Goal: Information Seeking & Learning: Learn about a topic

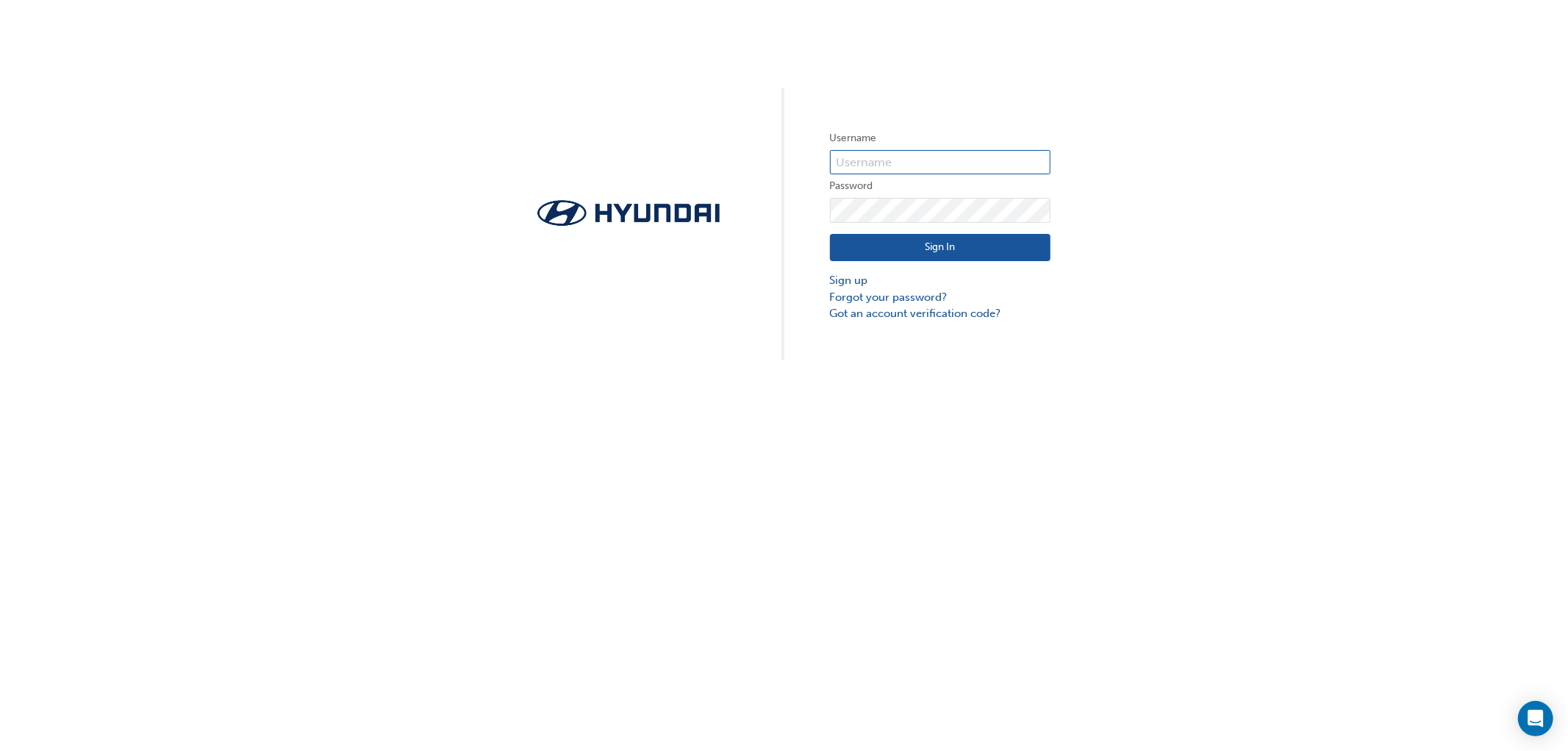
type input "32163"
click at [917, 246] on button "Sign In" at bounding box center [940, 248] width 220 height 28
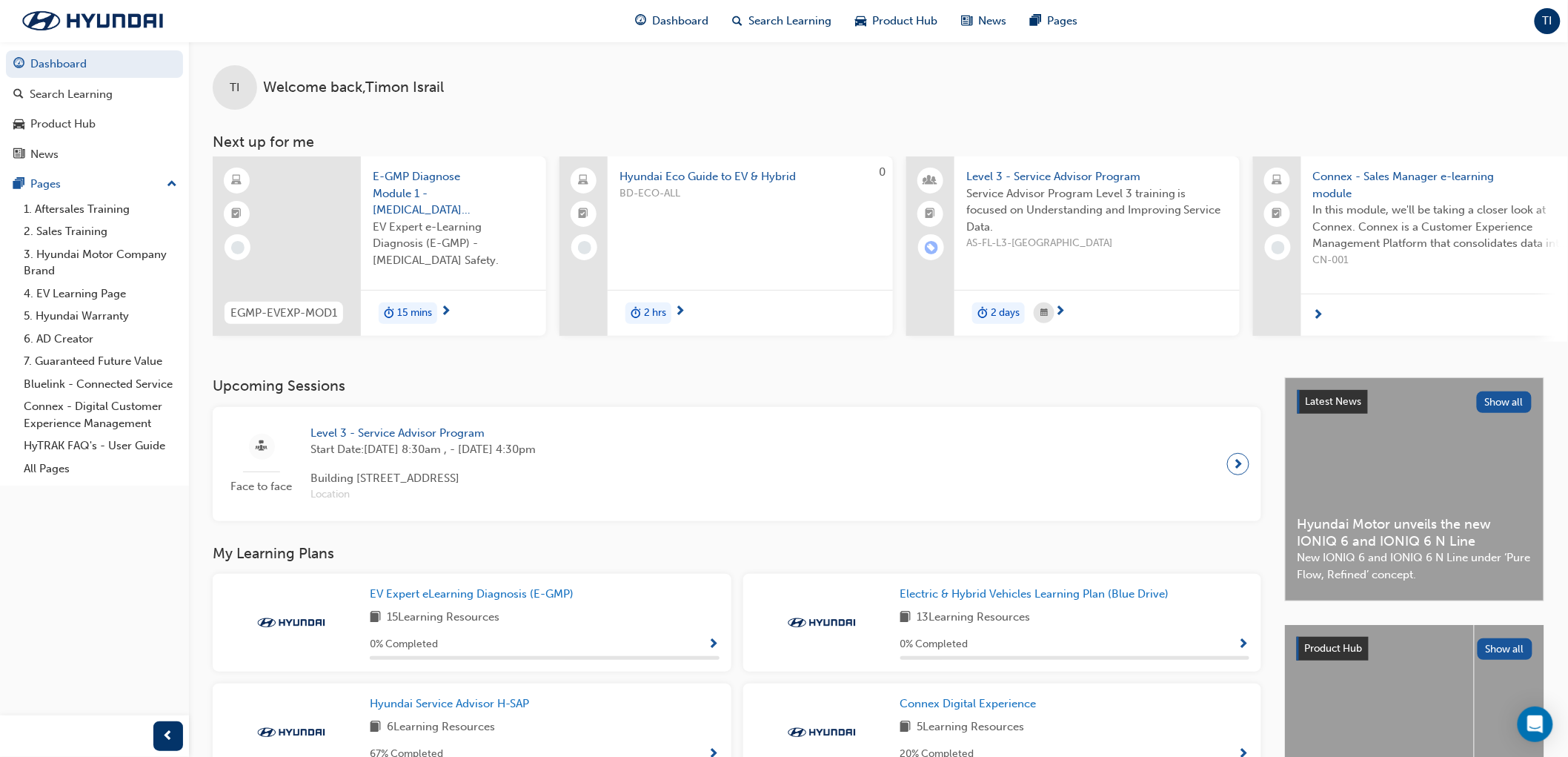
click at [1549, 23] on span "TI" at bounding box center [1547, 21] width 10 height 17
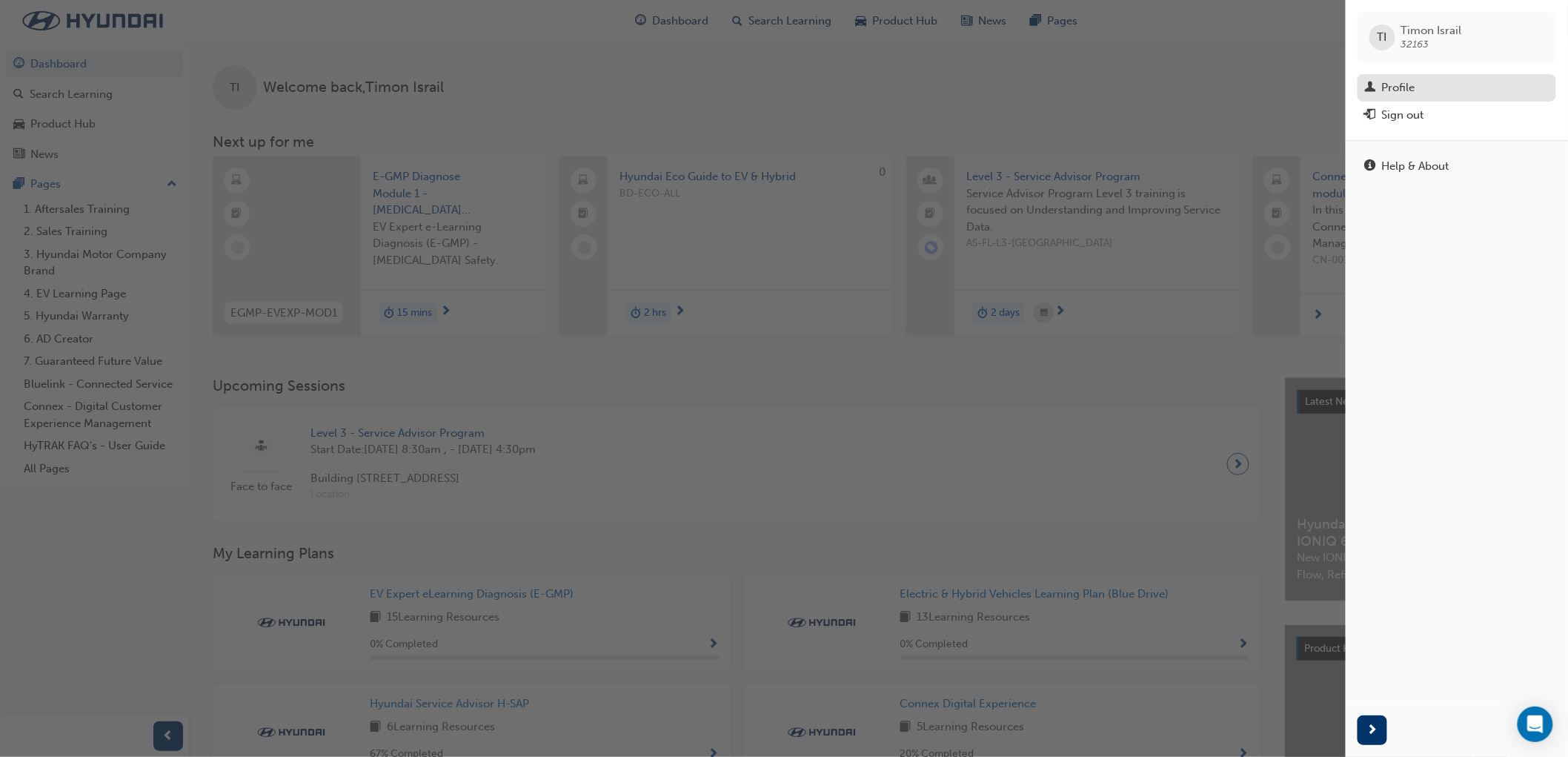
click at [1412, 89] on div "Profile" at bounding box center [1399, 87] width 33 height 17
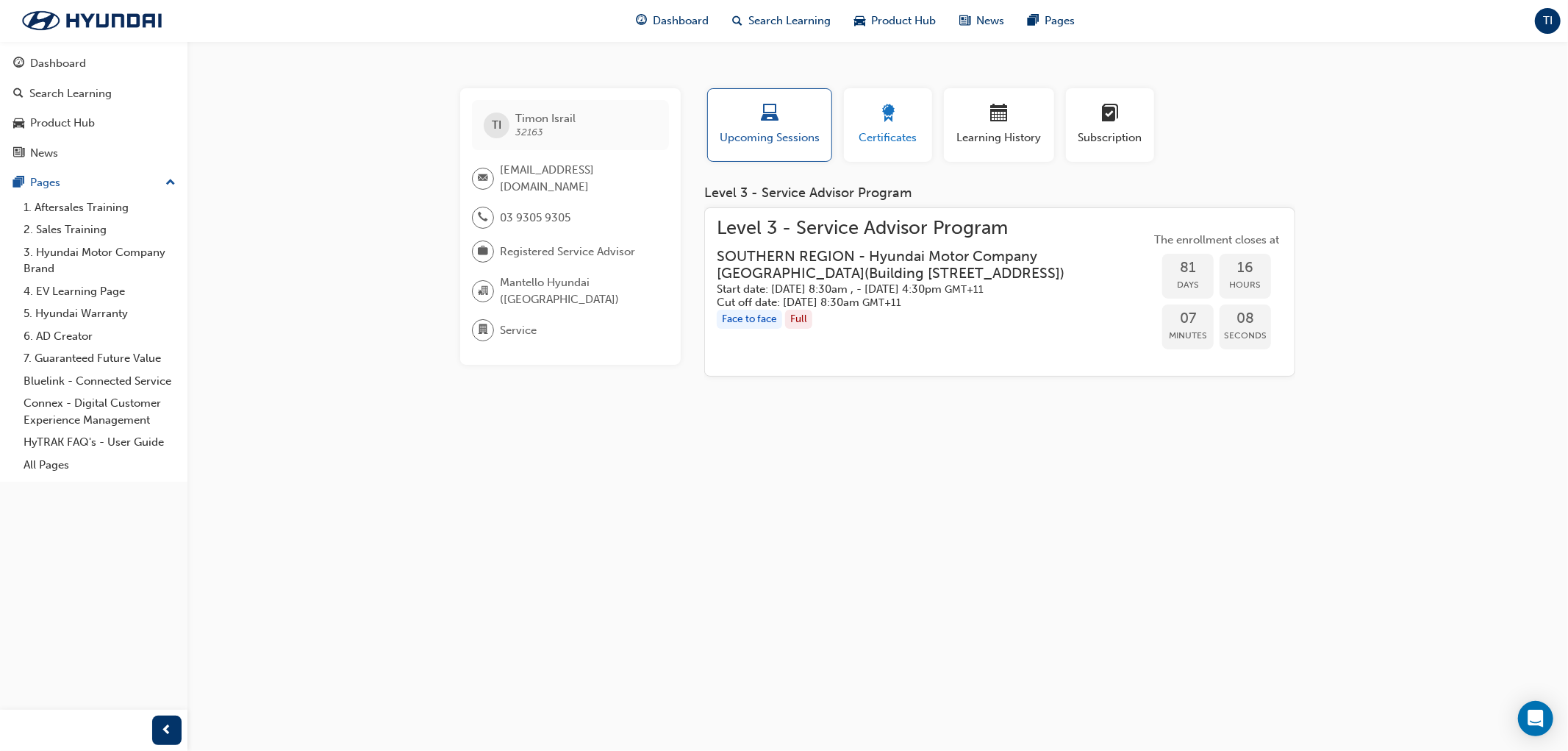
click at [898, 121] on div "button" at bounding box center [888, 116] width 66 height 23
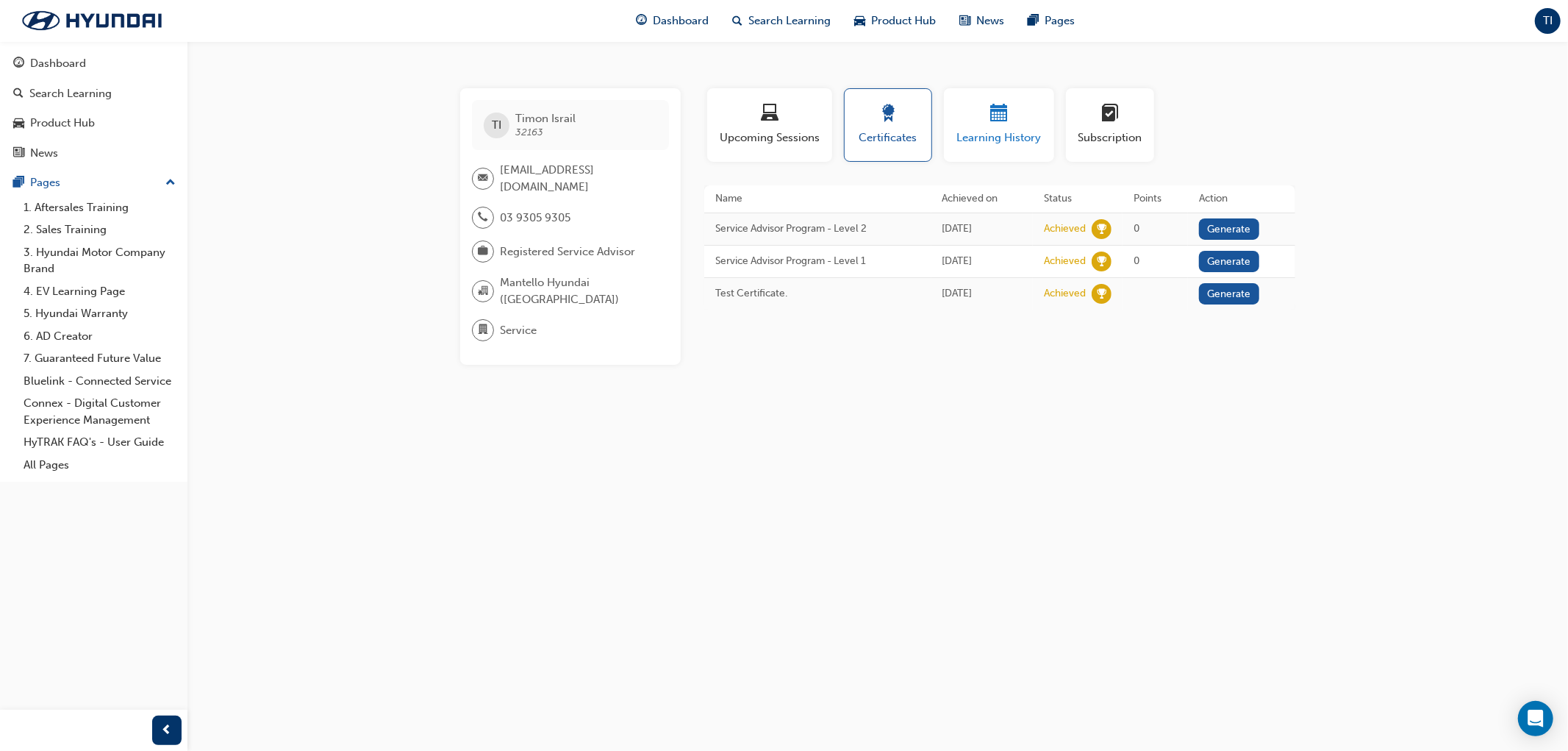
click at [990, 134] on span "Learning History" at bounding box center [999, 137] width 88 height 17
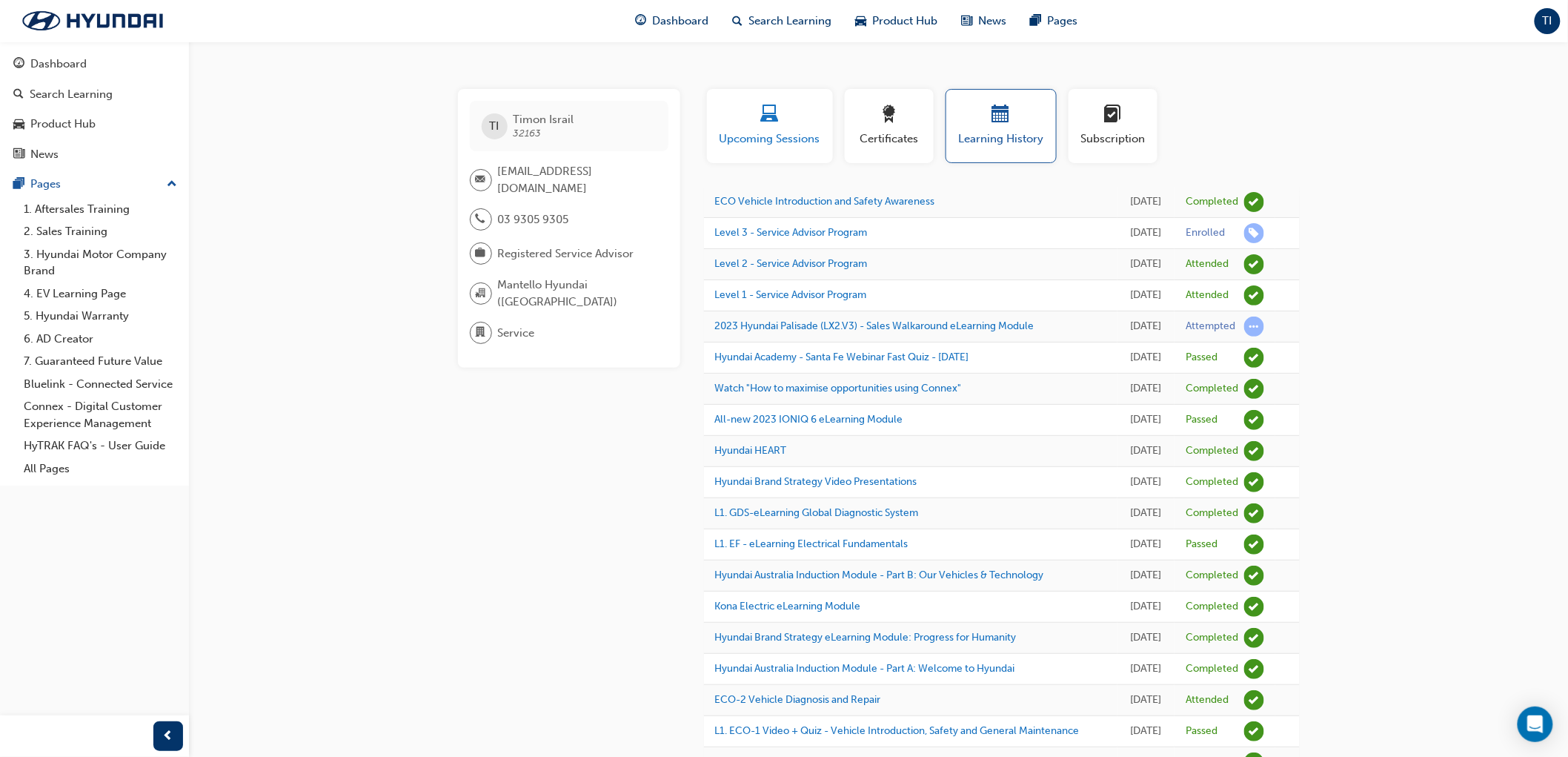
click at [798, 144] on span "Upcoming Sessions" at bounding box center [769, 138] width 104 height 17
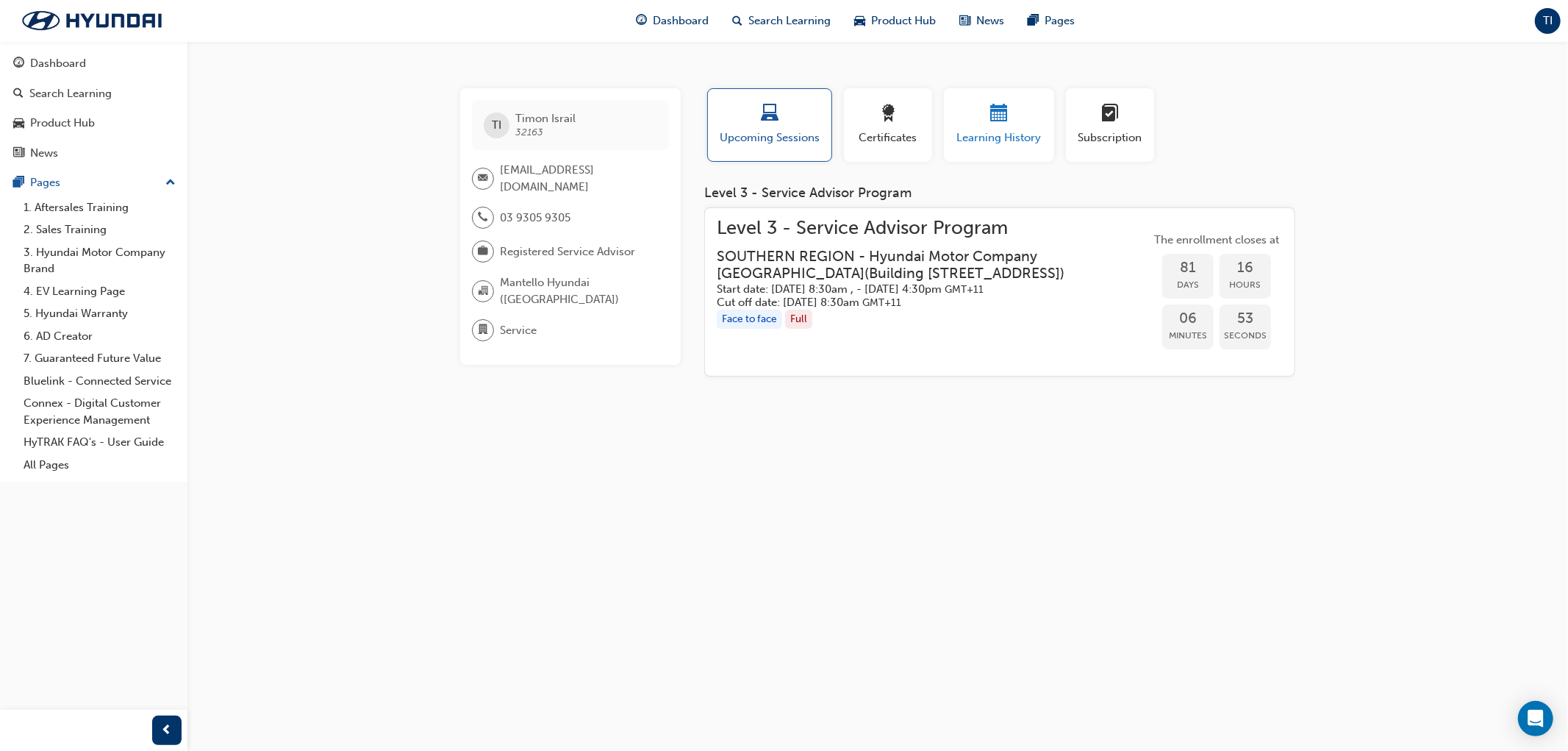
click at [990, 135] on span "Learning History" at bounding box center [999, 137] width 88 height 17
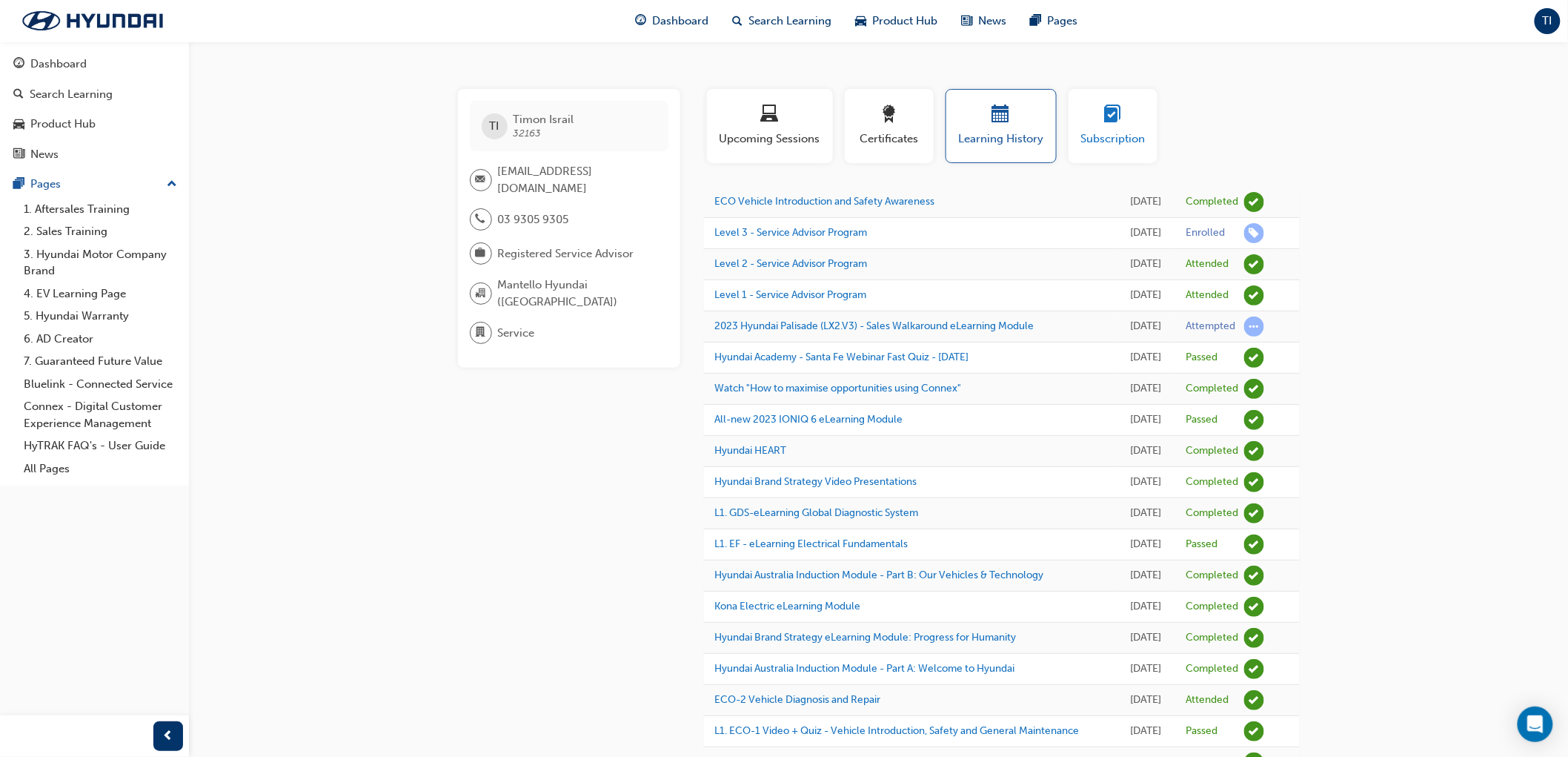
click at [1121, 114] on span "learningplan-icon" at bounding box center [1113, 115] width 17 height 20
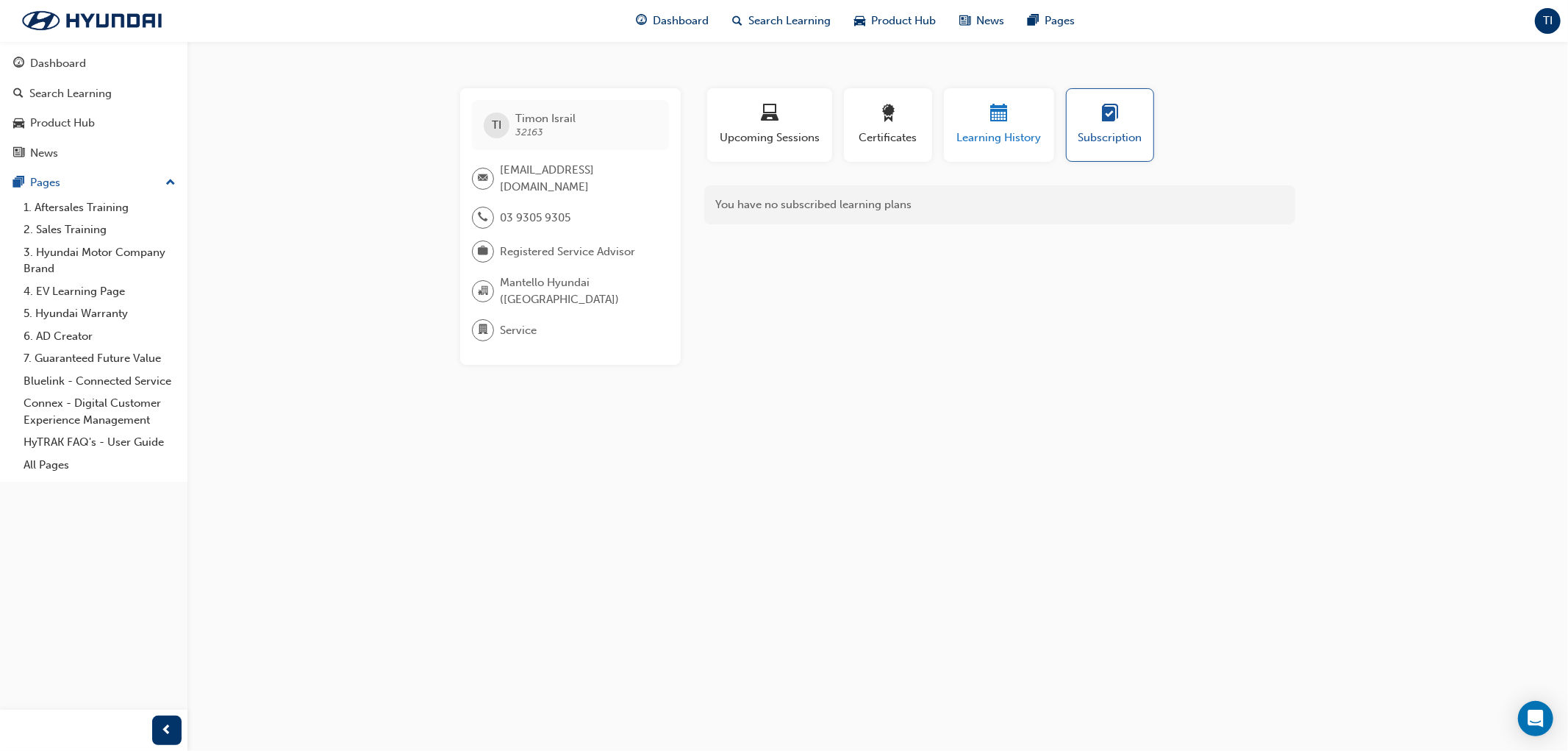
click at [1009, 143] on span "Learning History" at bounding box center [999, 137] width 88 height 17
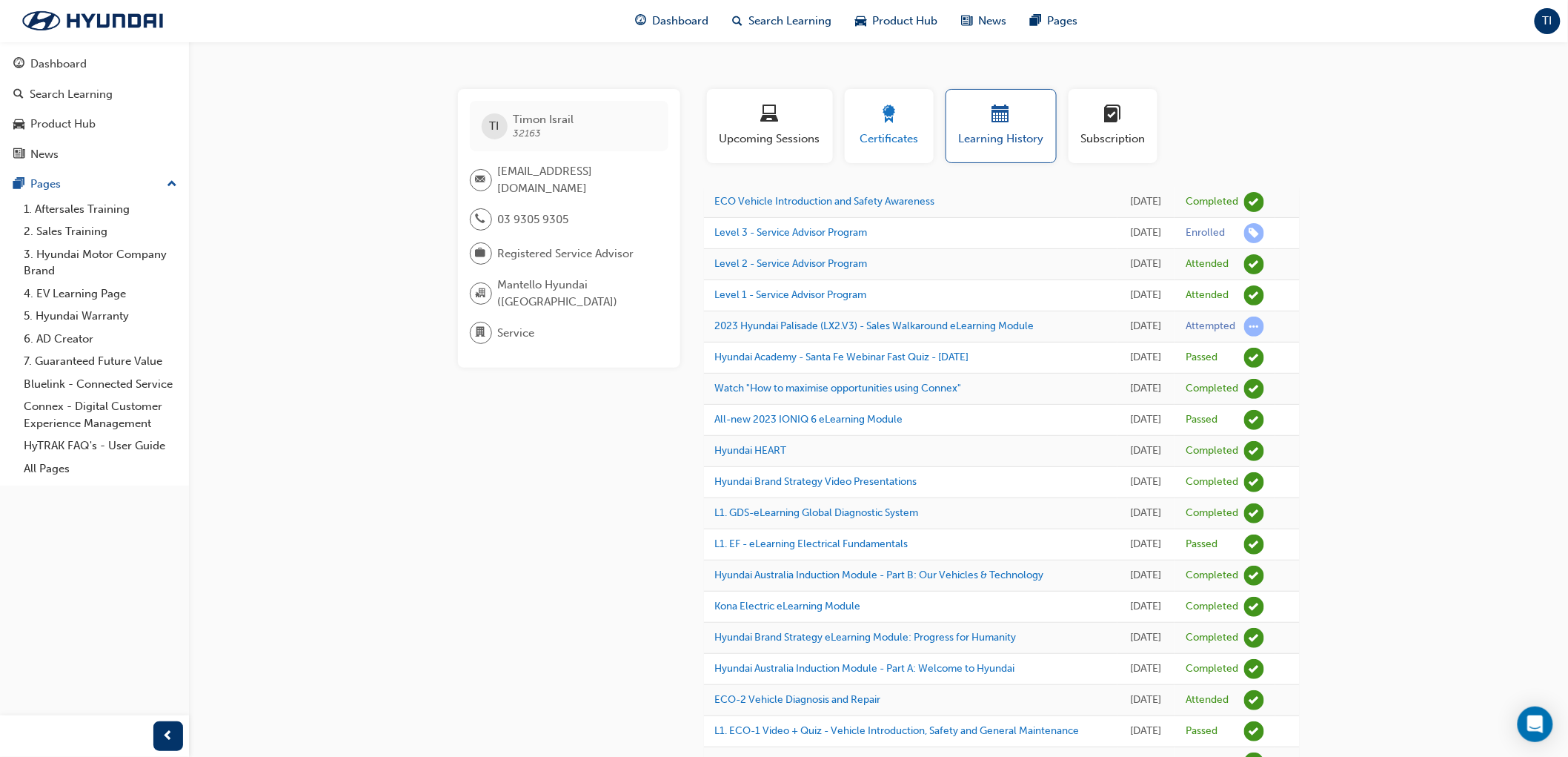
click at [895, 124] on span "award-icon" at bounding box center [889, 115] width 17 height 20
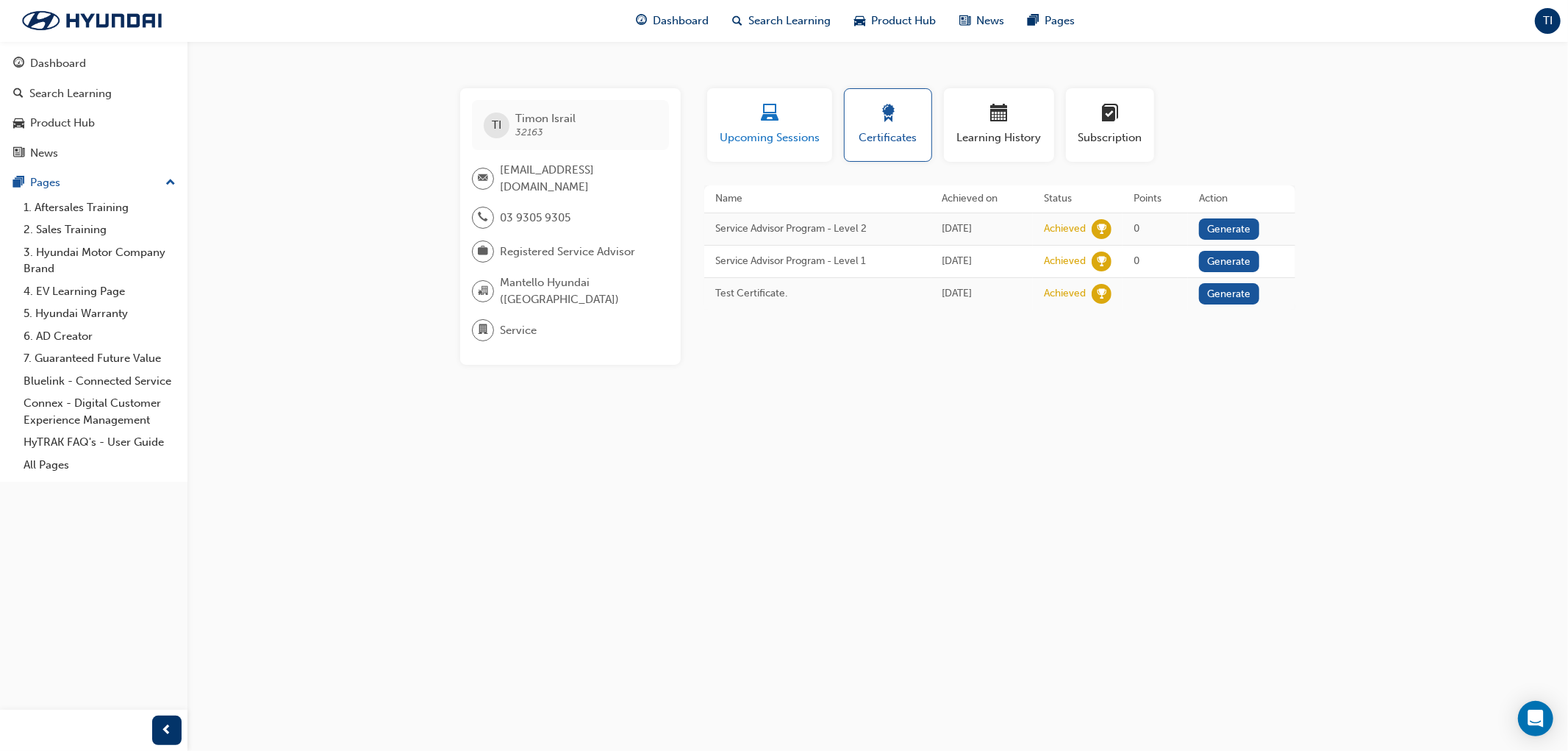
click at [787, 130] on span "Upcoming Sessions" at bounding box center [769, 137] width 103 height 17
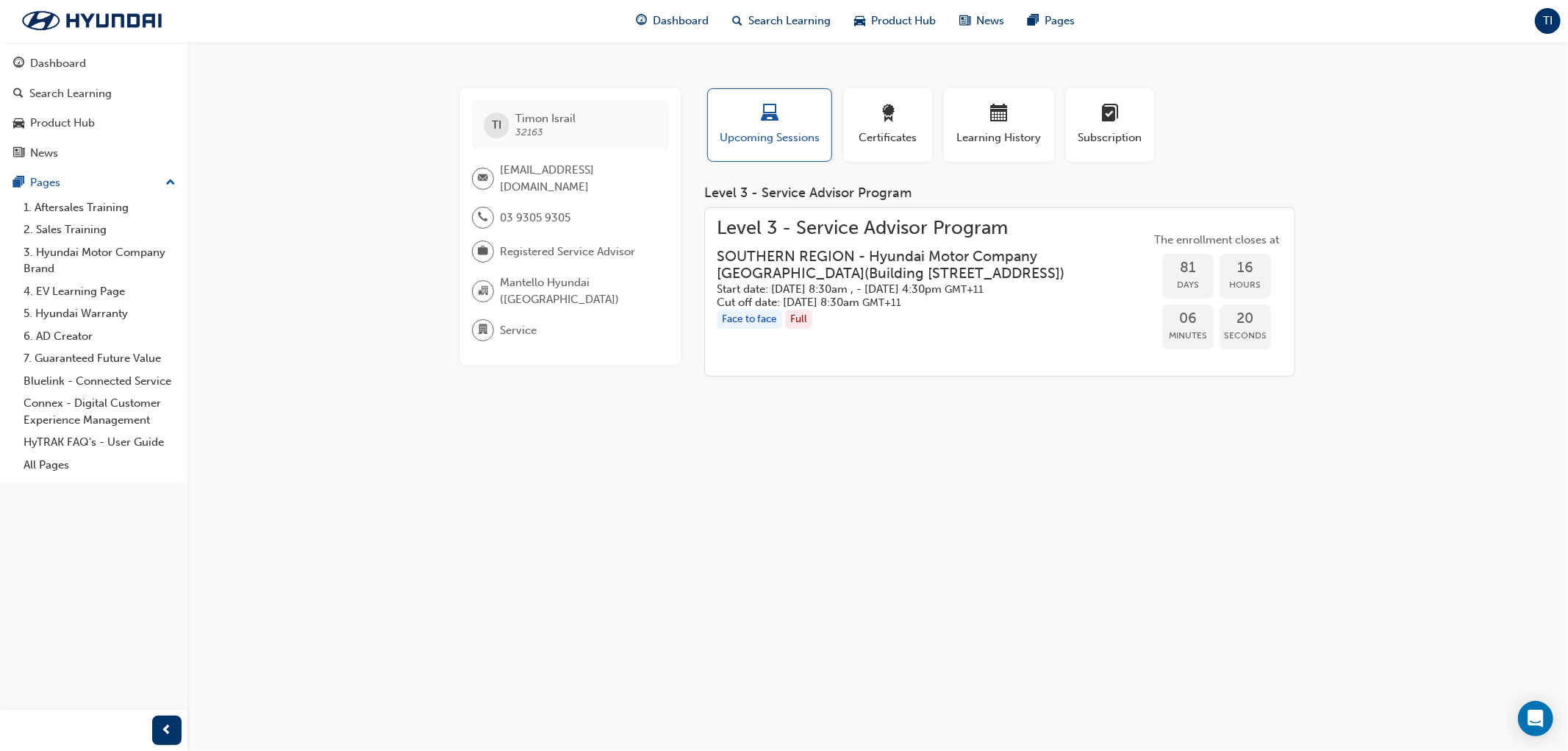
click at [927, 241] on div "Level 3 - Service Advisor Program SOUTHERN REGION - Hyundai Motor Company [GEOG…" at bounding box center [933, 265] width 434 height 90
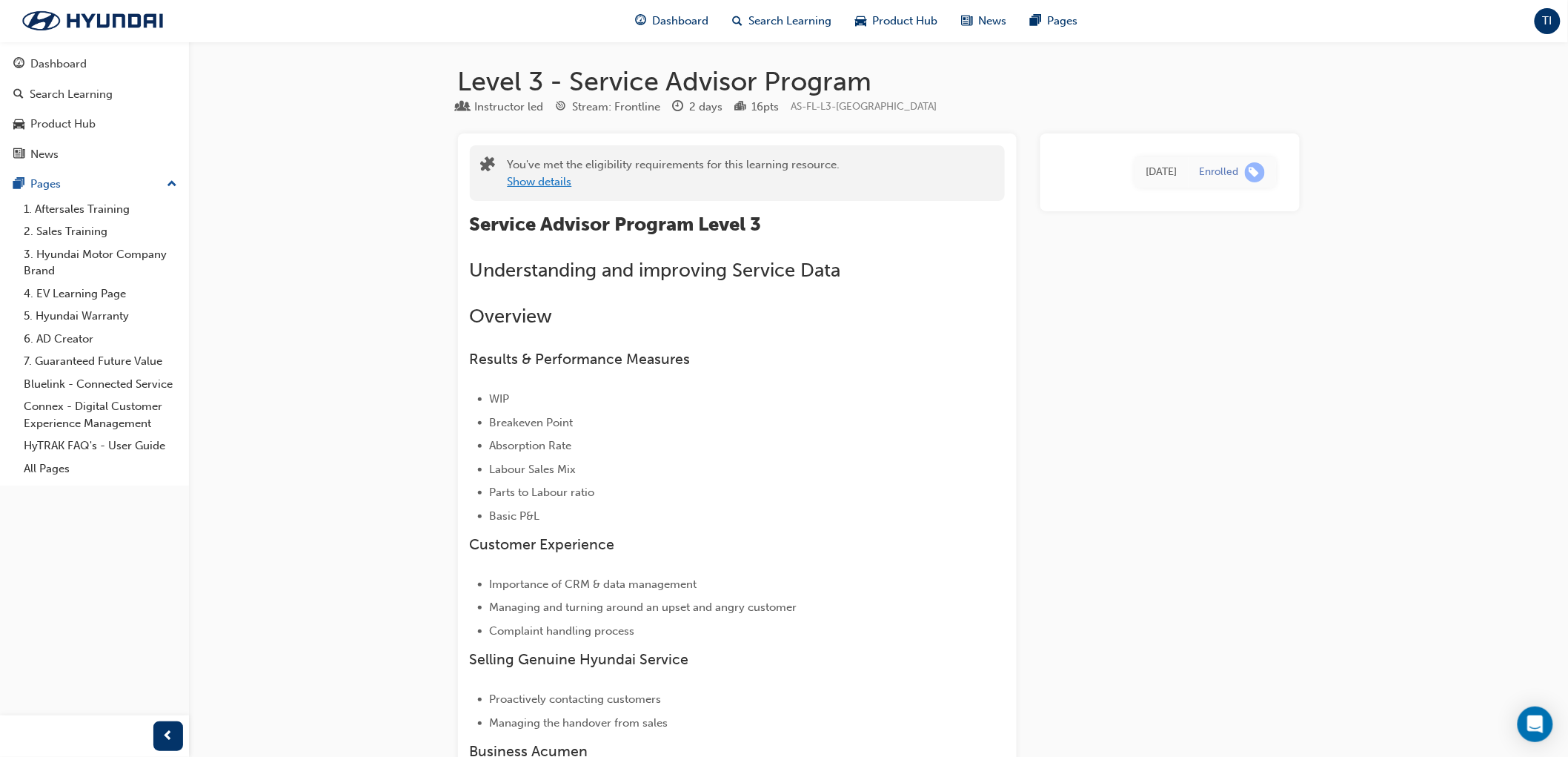
click at [554, 183] on button "Show details" at bounding box center [539, 182] width 64 height 17
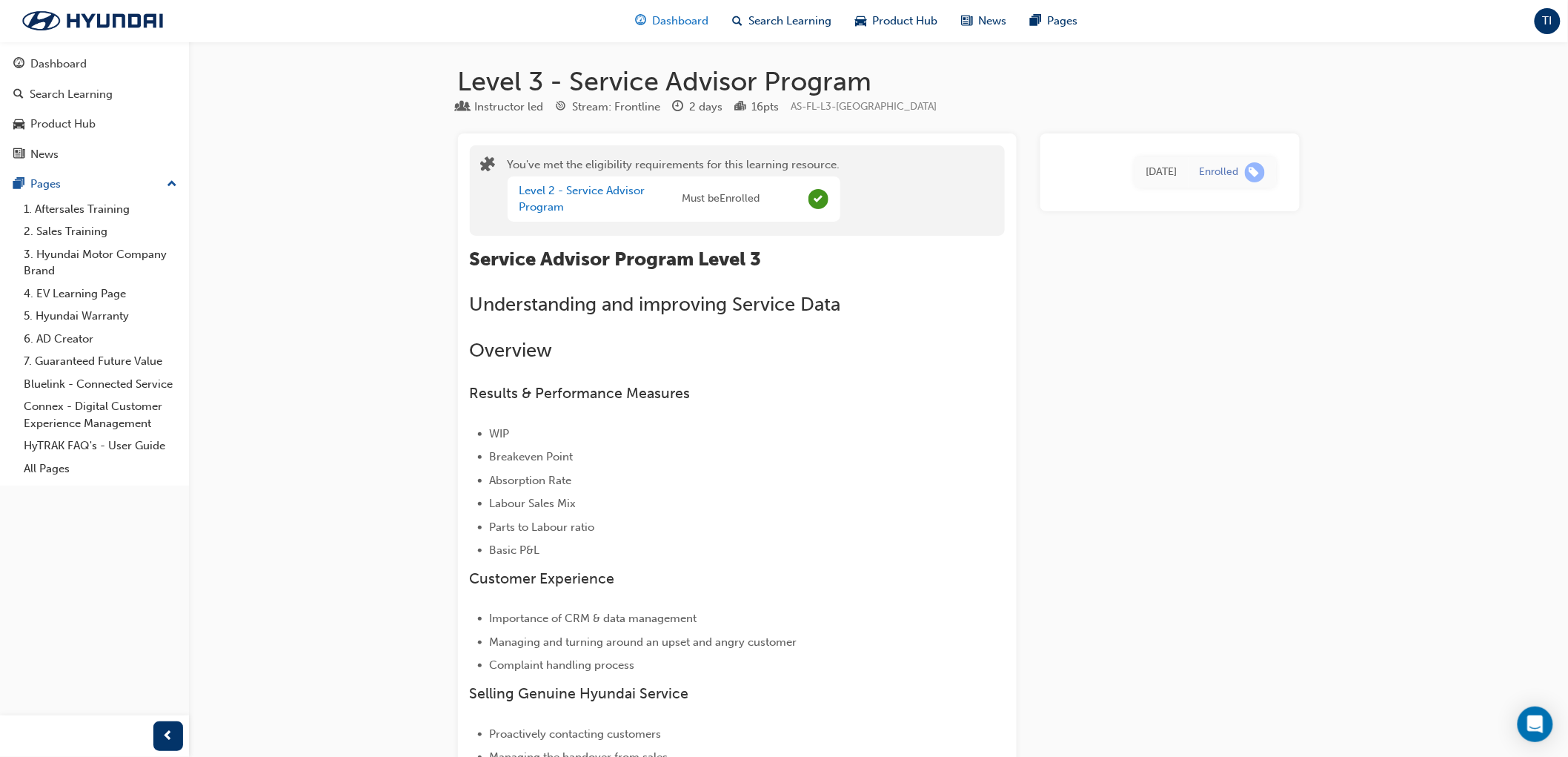
click at [690, 23] on span "Dashboard" at bounding box center [680, 21] width 56 height 17
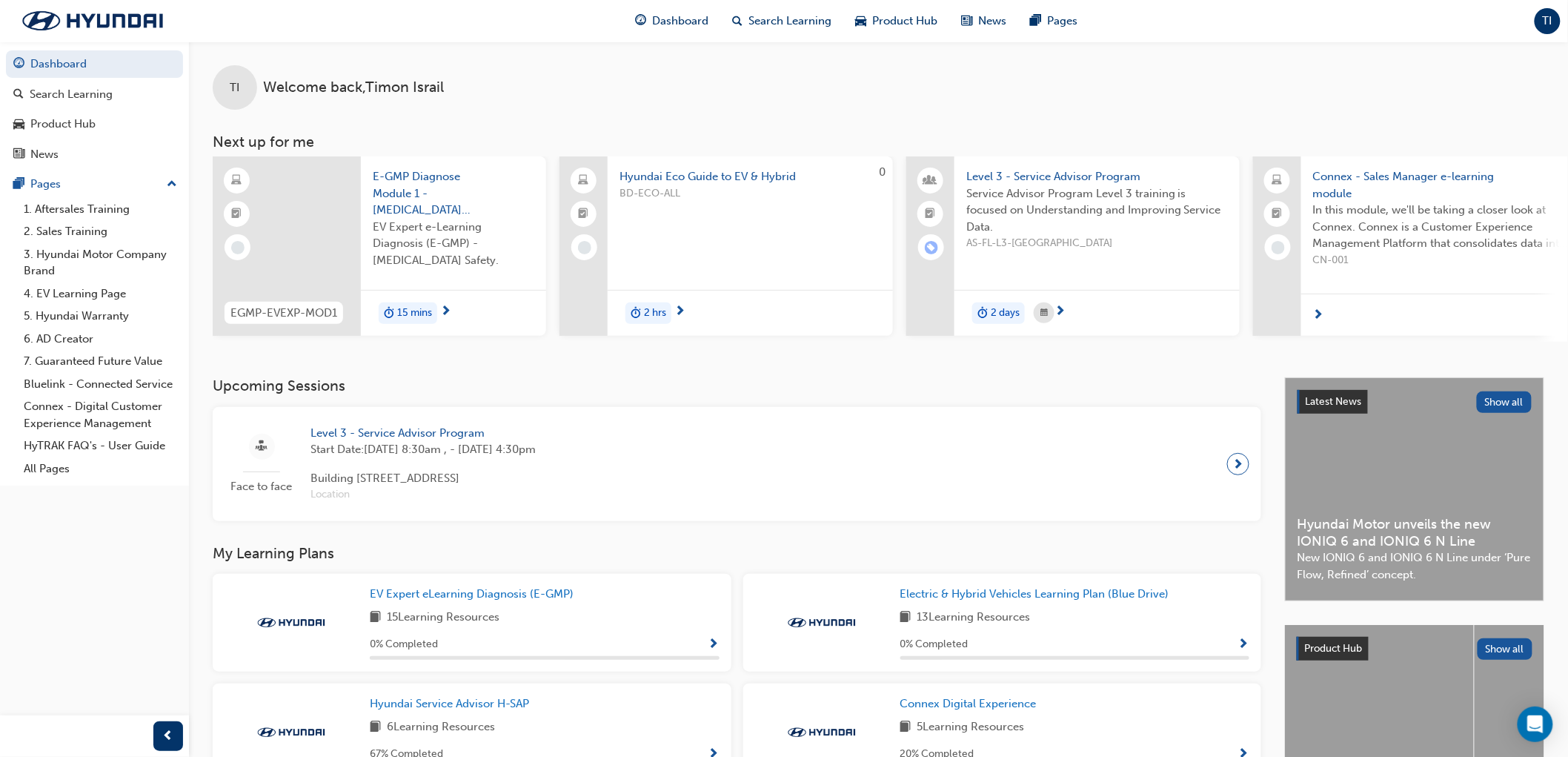
click at [1547, 31] on div "TI" at bounding box center [1547, 21] width 26 height 26
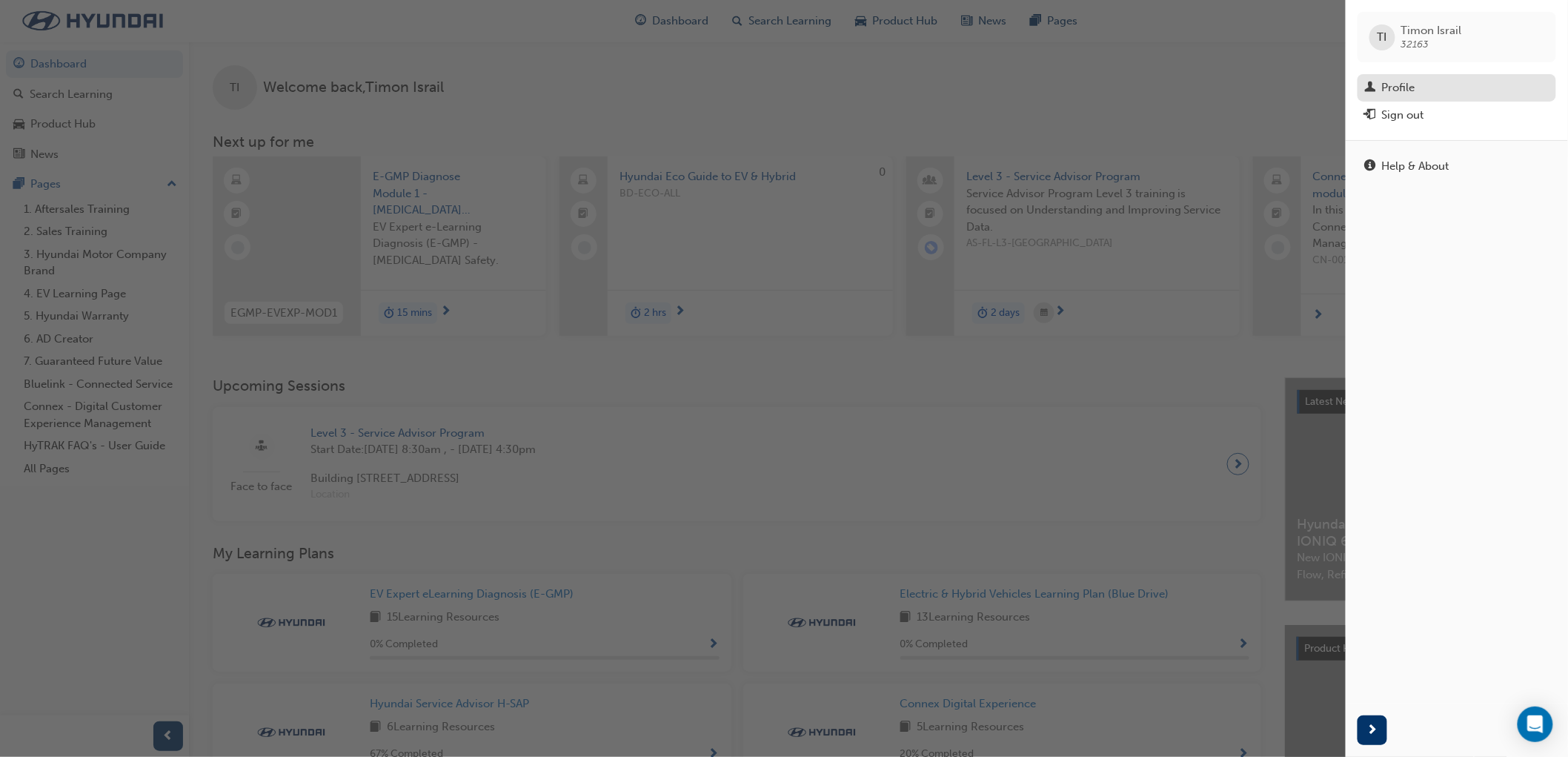
click at [1394, 86] on div "Profile" at bounding box center [1399, 87] width 33 height 17
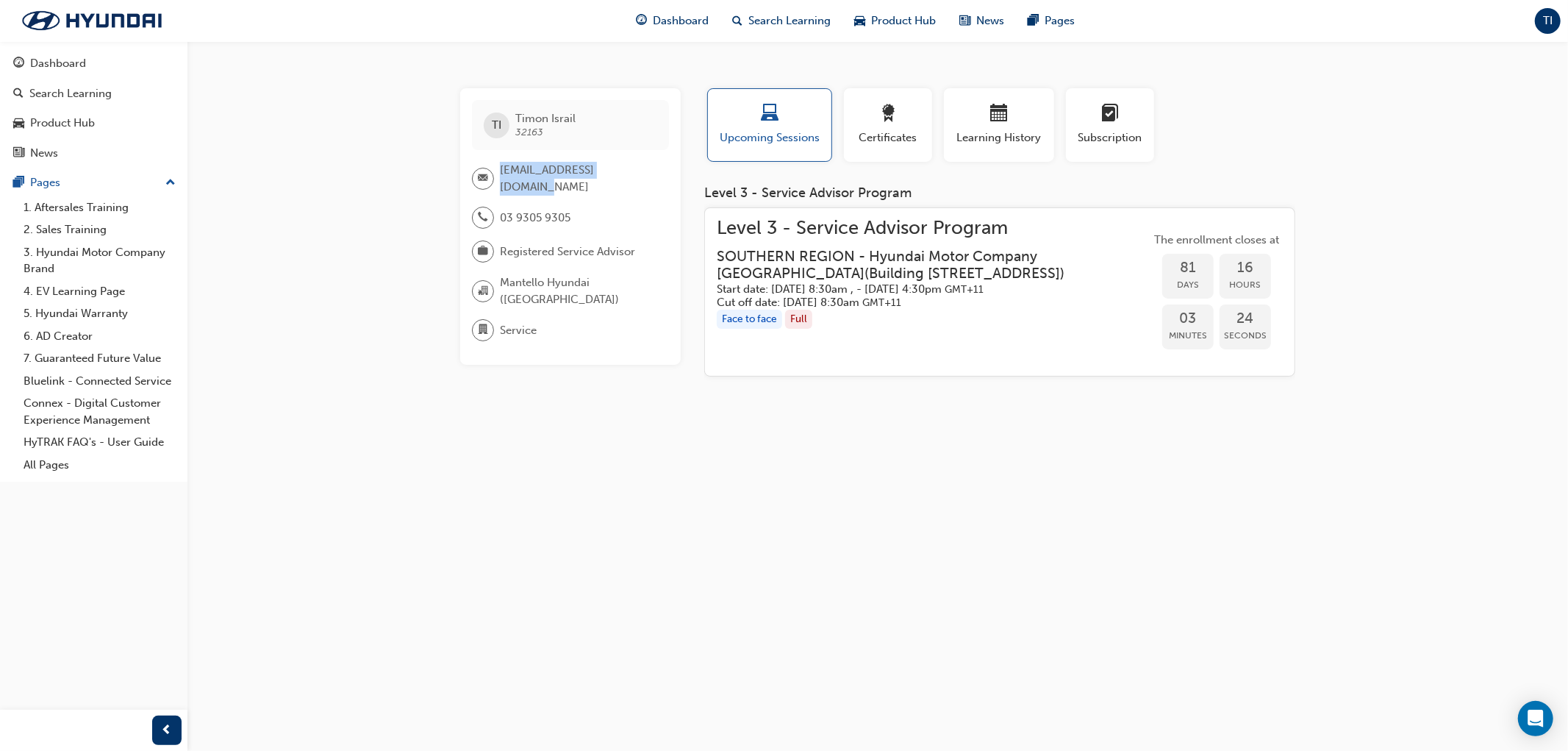
drag, startPoint x: 634, startPoint y: 169, endPoint x: 498, endPoint y: 173, distance: 136.1
click at [498, 173] on div "[EMAIL_ADDRESS][DOMAIN_NAME]" at bounding box center [564, 179] width 185 height 33
click at [581, 173] on span "[EMAIL_ADDRESS][DOMAIN_NAME]" at bounding box center [578, 179] width 157 height 33
drag, startPoint x: 555, startPoint y: 131, endPoint x: 469, endPoint y: 106, distance: 89.6
click at [469, 106] on div "TI [PERSON_NAME] 32163 [EMAIL_ADDRESS][DOMAIN_NAME] 03 9305 9305 Registered Ser…" at bounding box center [570, 226] width 220 height 276
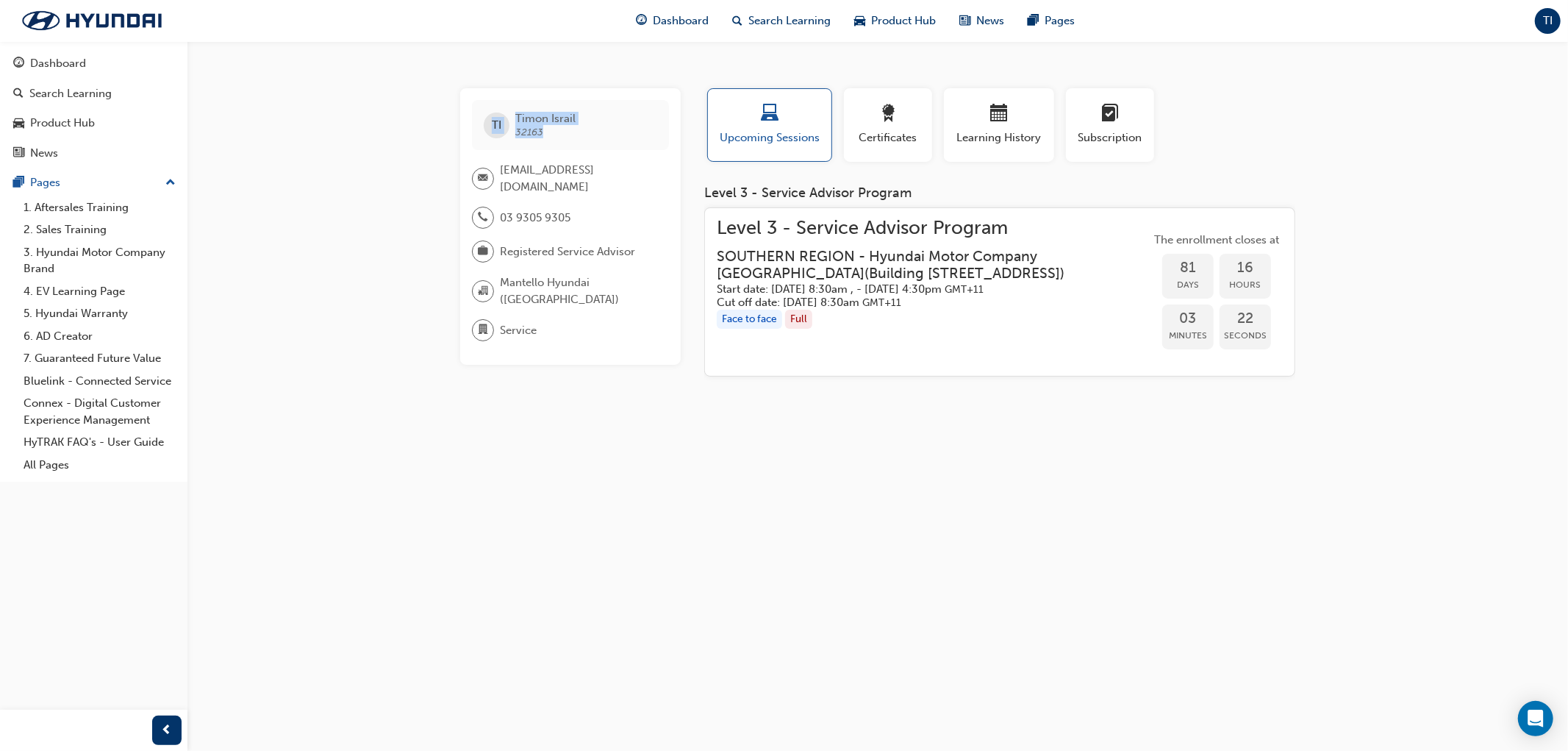
click at [607, 119] on div "TI [PERSON_NAME] 32163" at bounding box center [570, 125] width 197 height 50
click at [897, 131] on span "Certificates" at bounding box center [888, 137] width 66 height 17
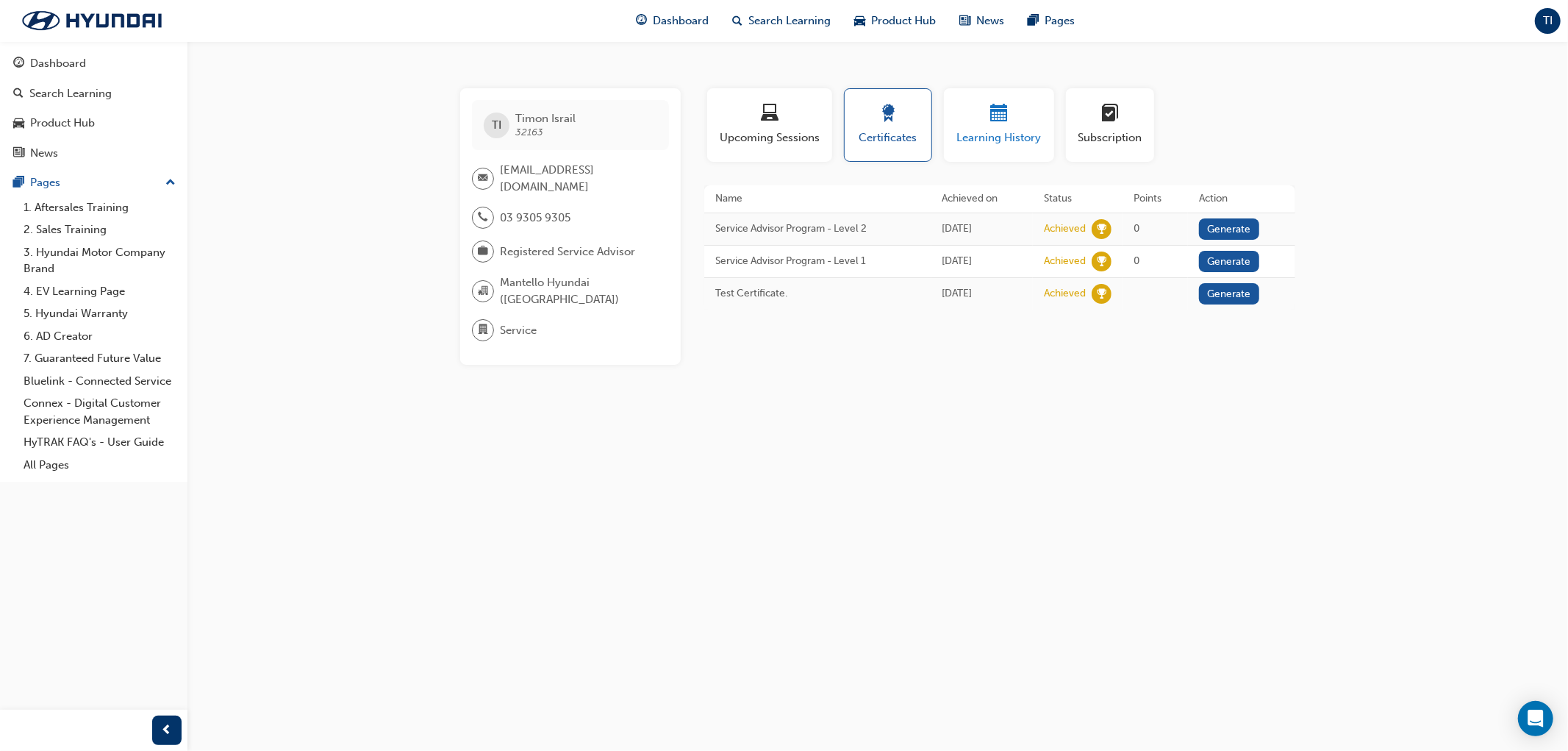
click at [976, 118] on div "button" at bounding box center [999, 116] width 88 height 23
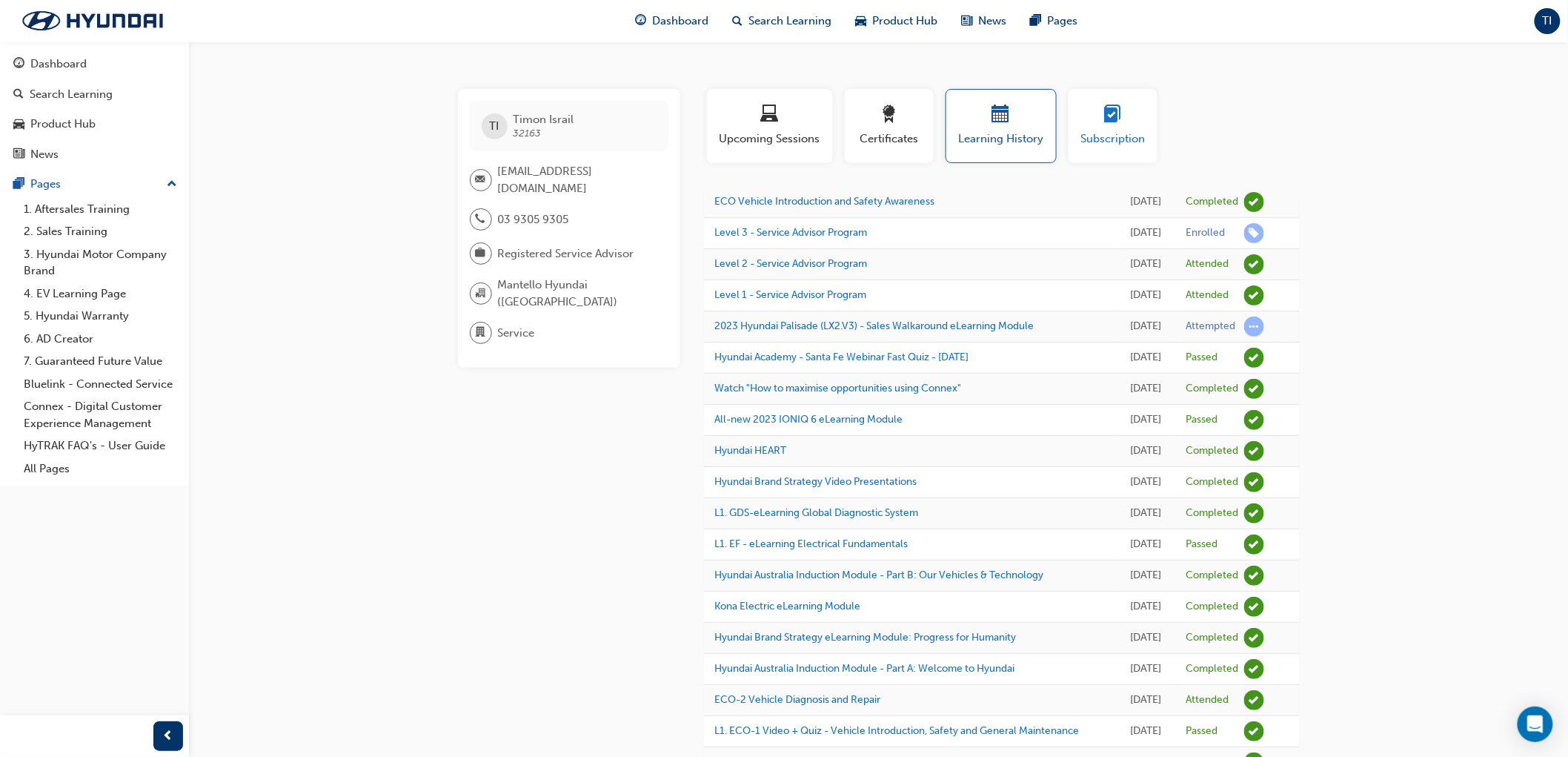
click at [1098, 122] on div "button" at bounding box center [1113, 117] width 67 height 23
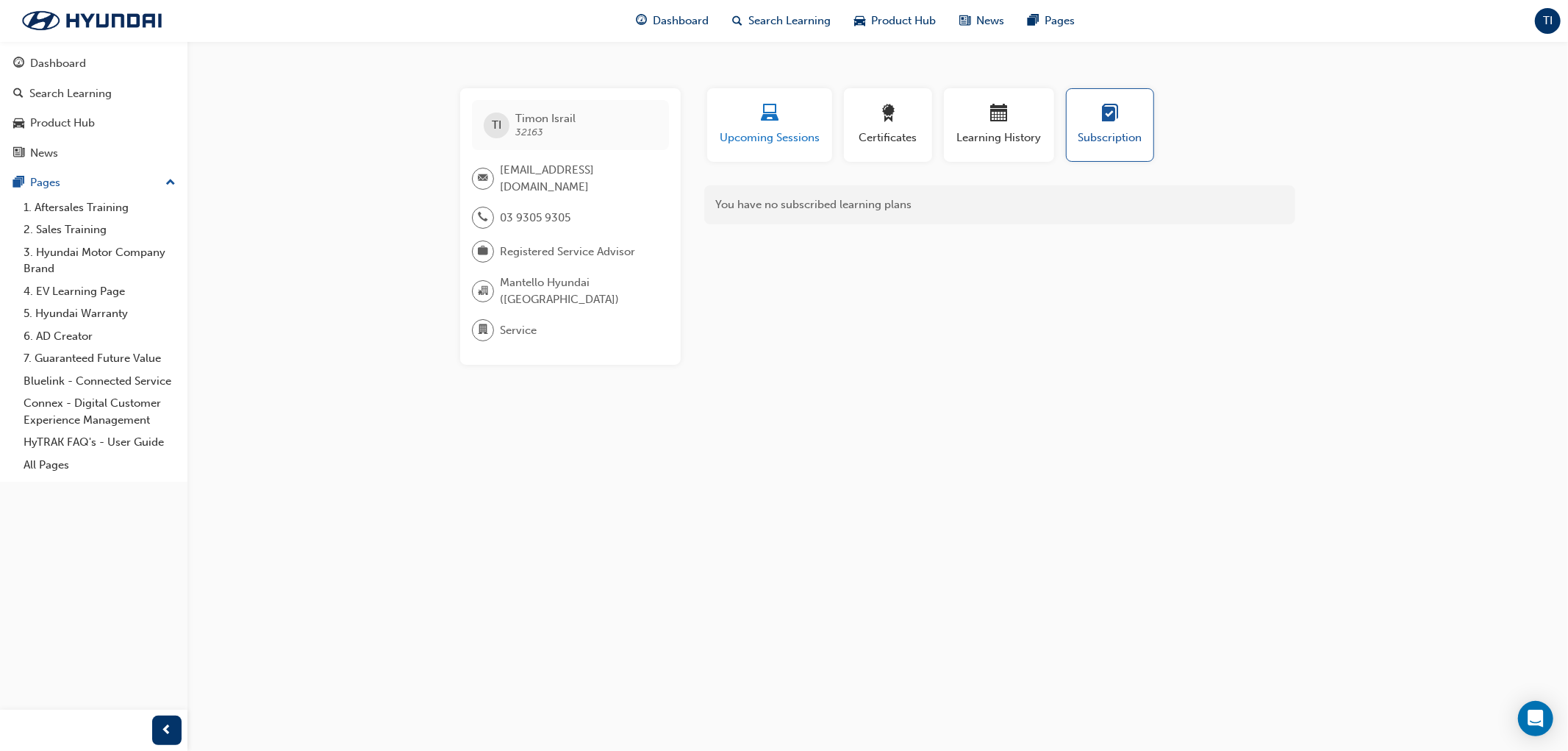
click at [772, 133] on span "Upcoming Sessions" at bounding box center [769, 137] width 103 height 17
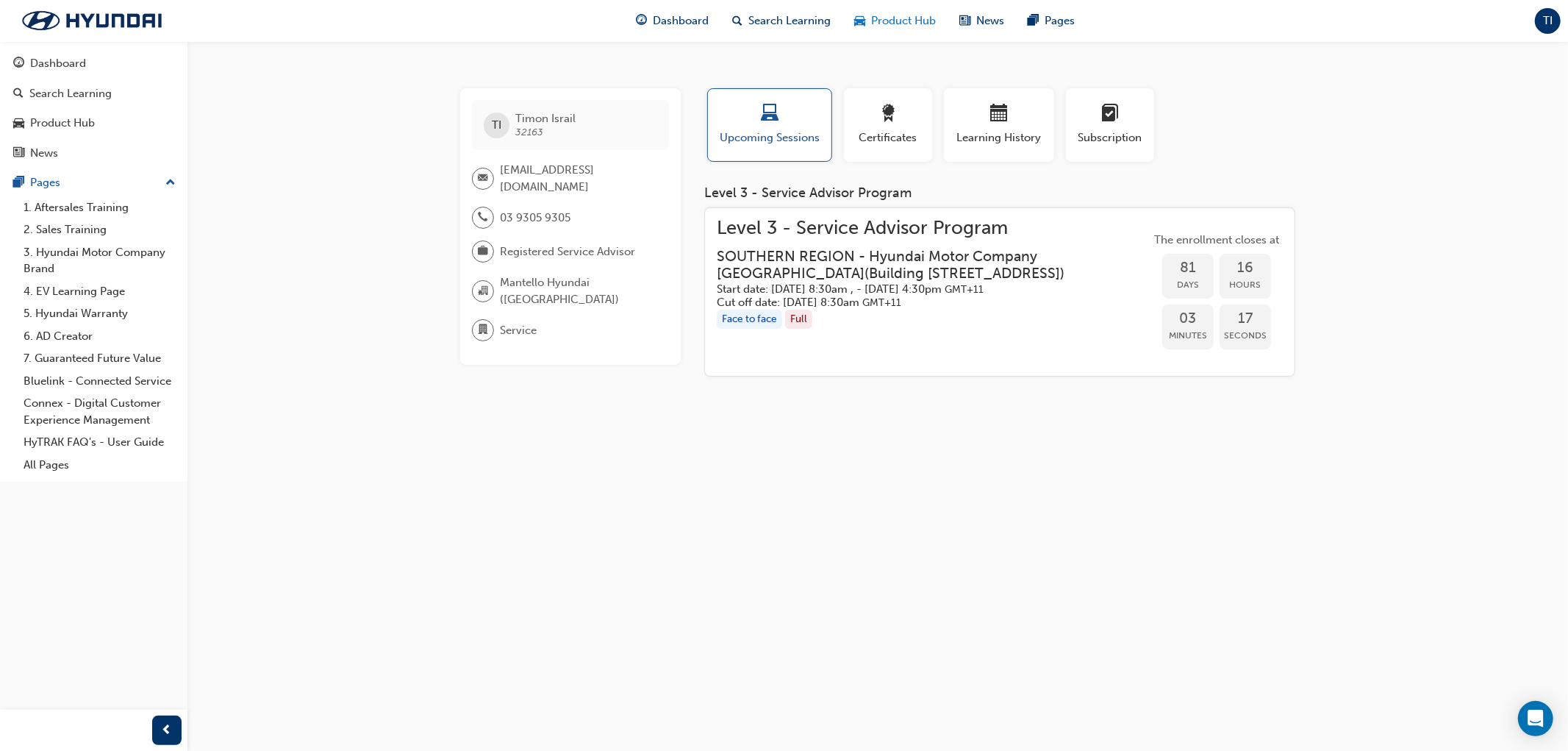
click at [923, 15] on span "Product Hub" at bounding box center [904, 20] width 65 height 17
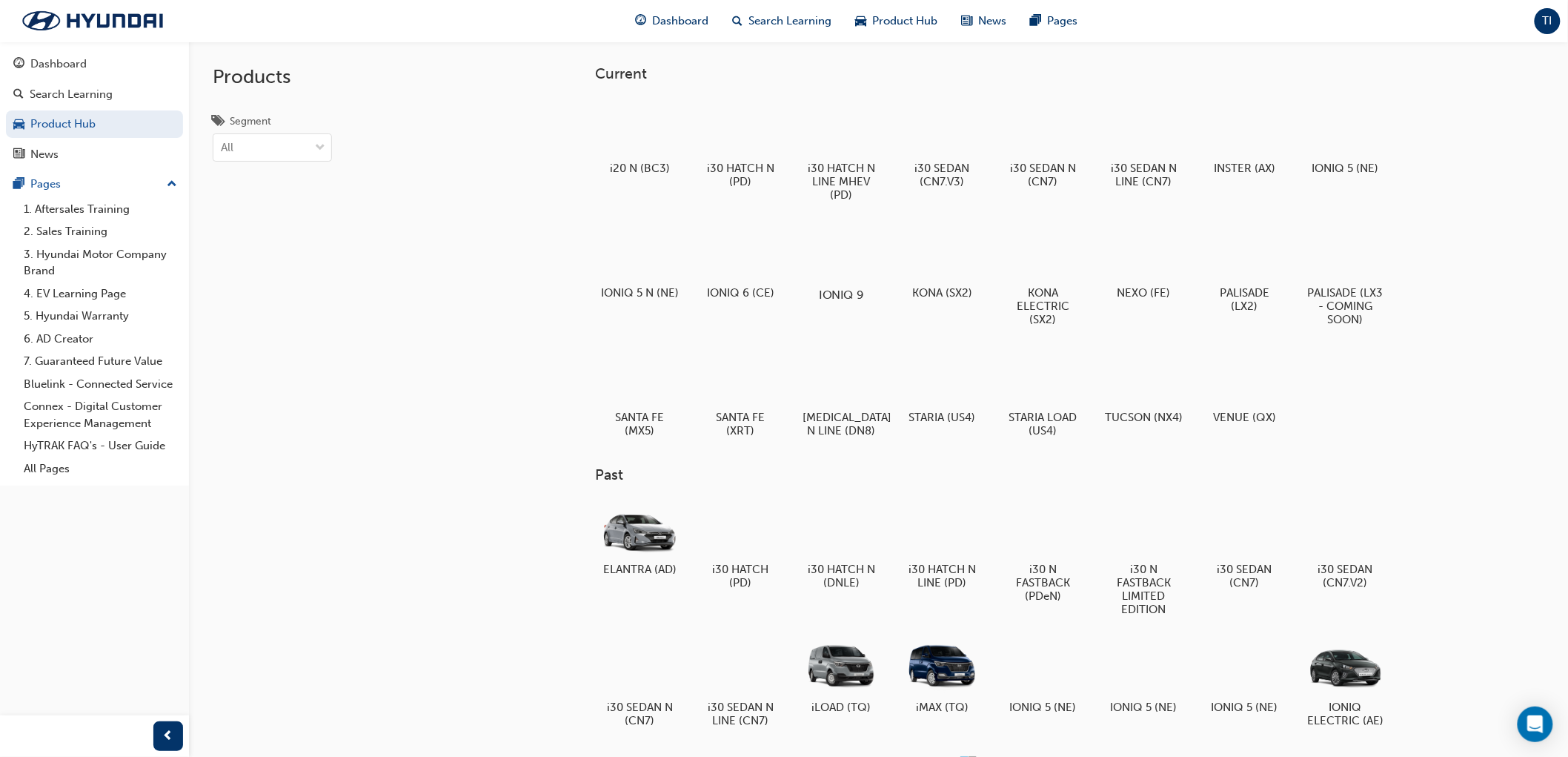
click at [834, 290] on h5 "IONIQ 9" at bounding box center [842, 295] width 82 height 14
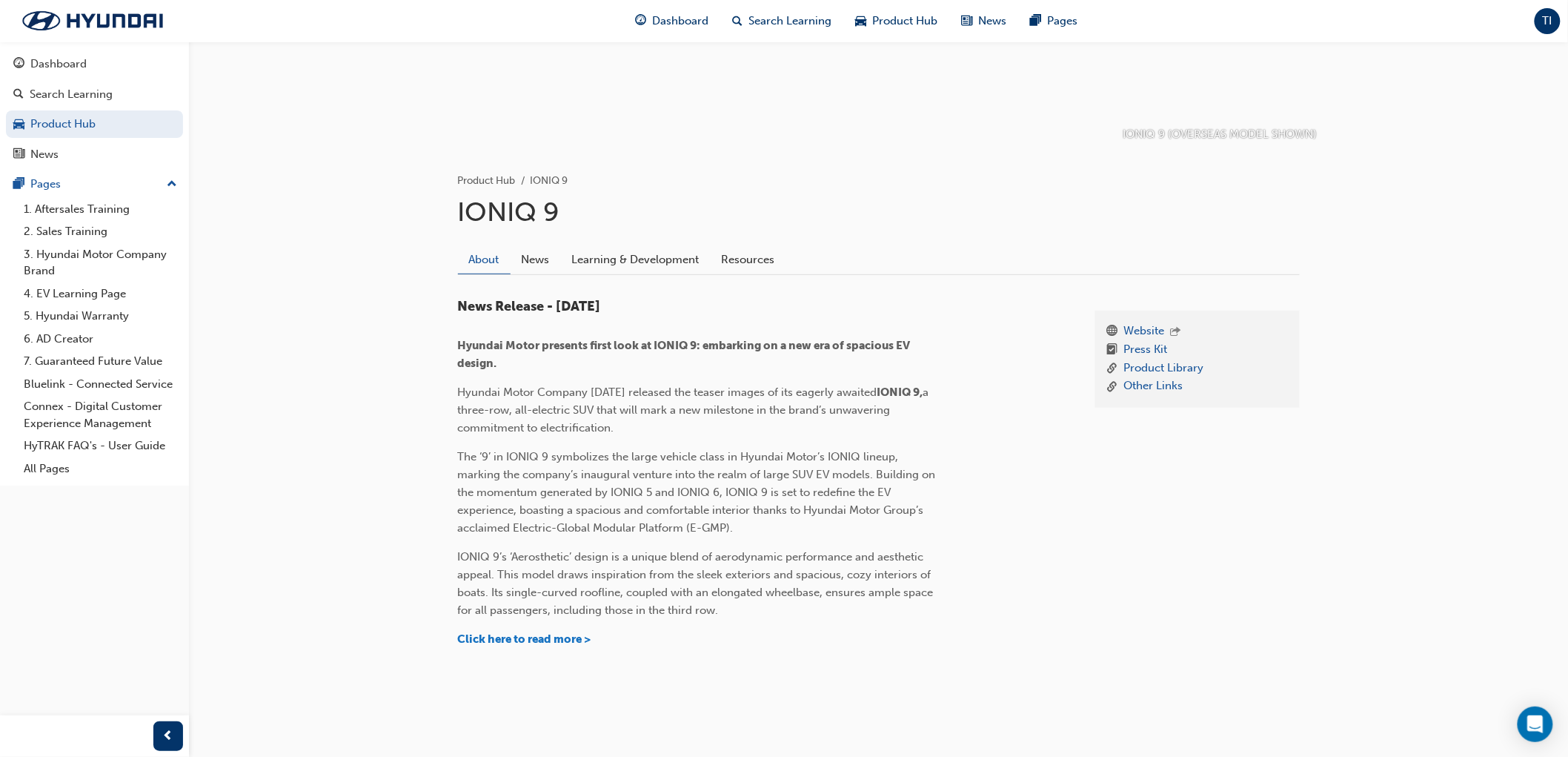
scroll to position [203, 0]
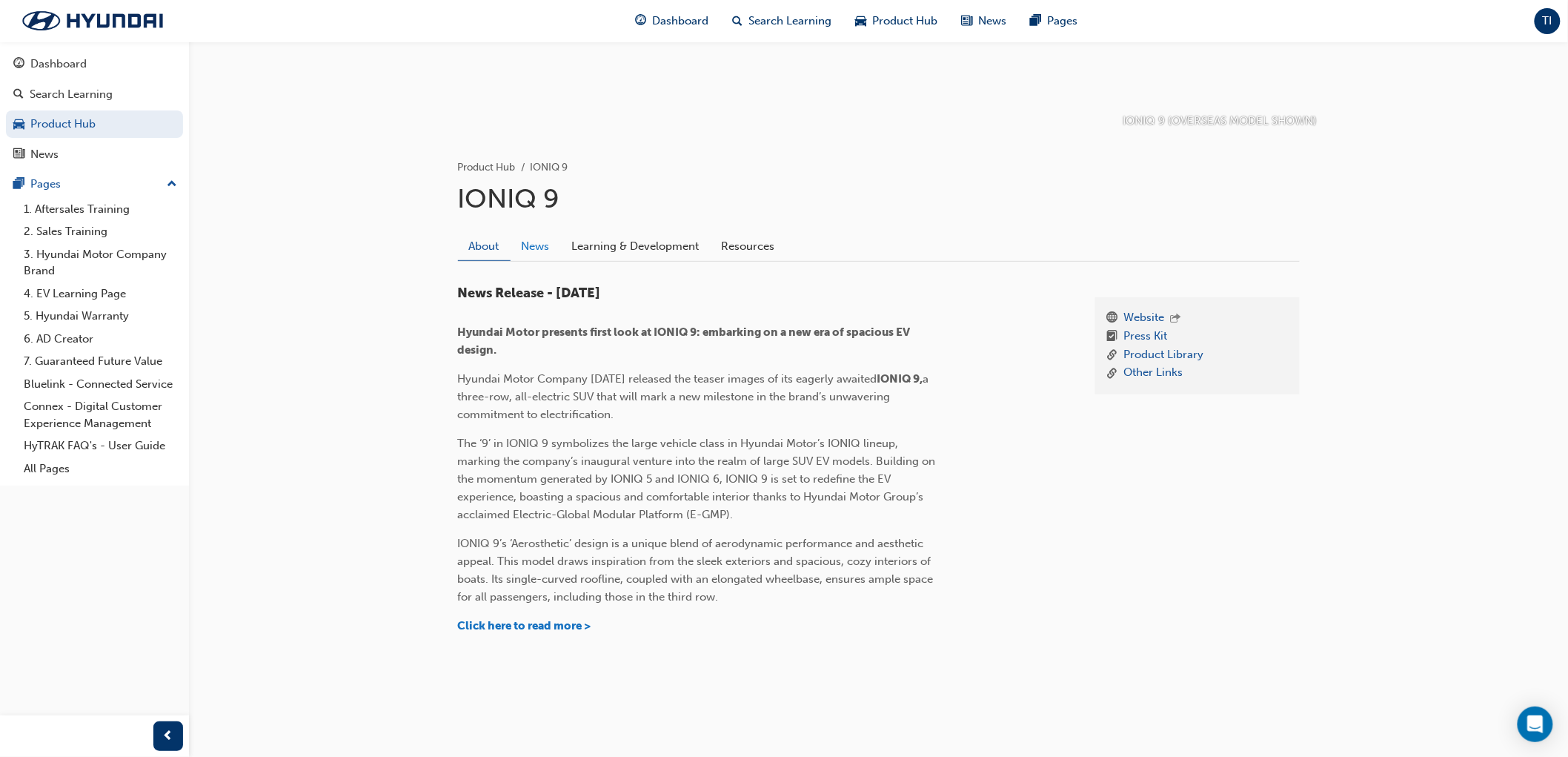
click at [542, 256] on link "News" at bounding box center [536, 246] width 51 height 29
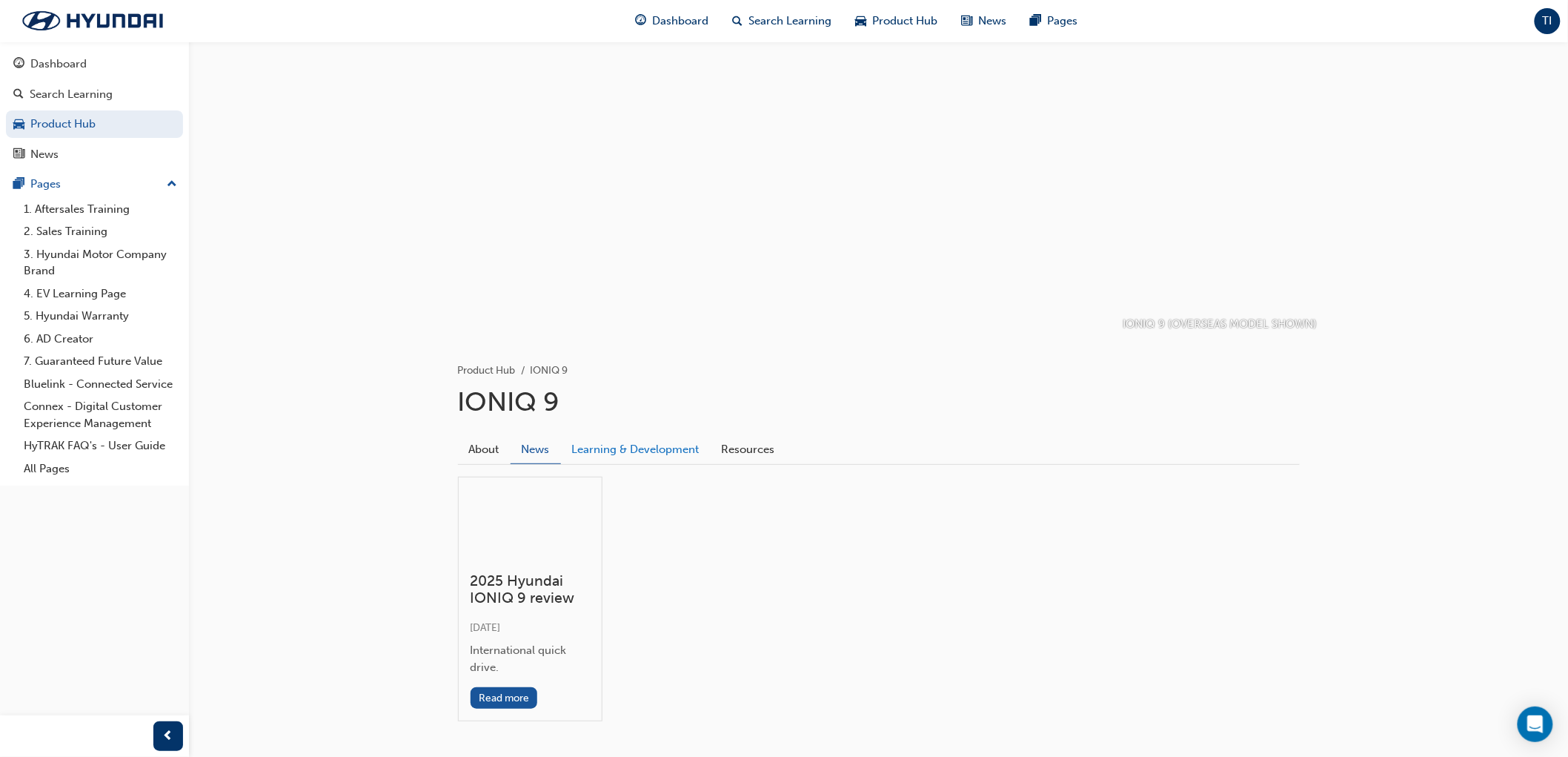
click at [670, 455] on link "Learning & Development" at bounding box center [635, 449] width 150 height 29
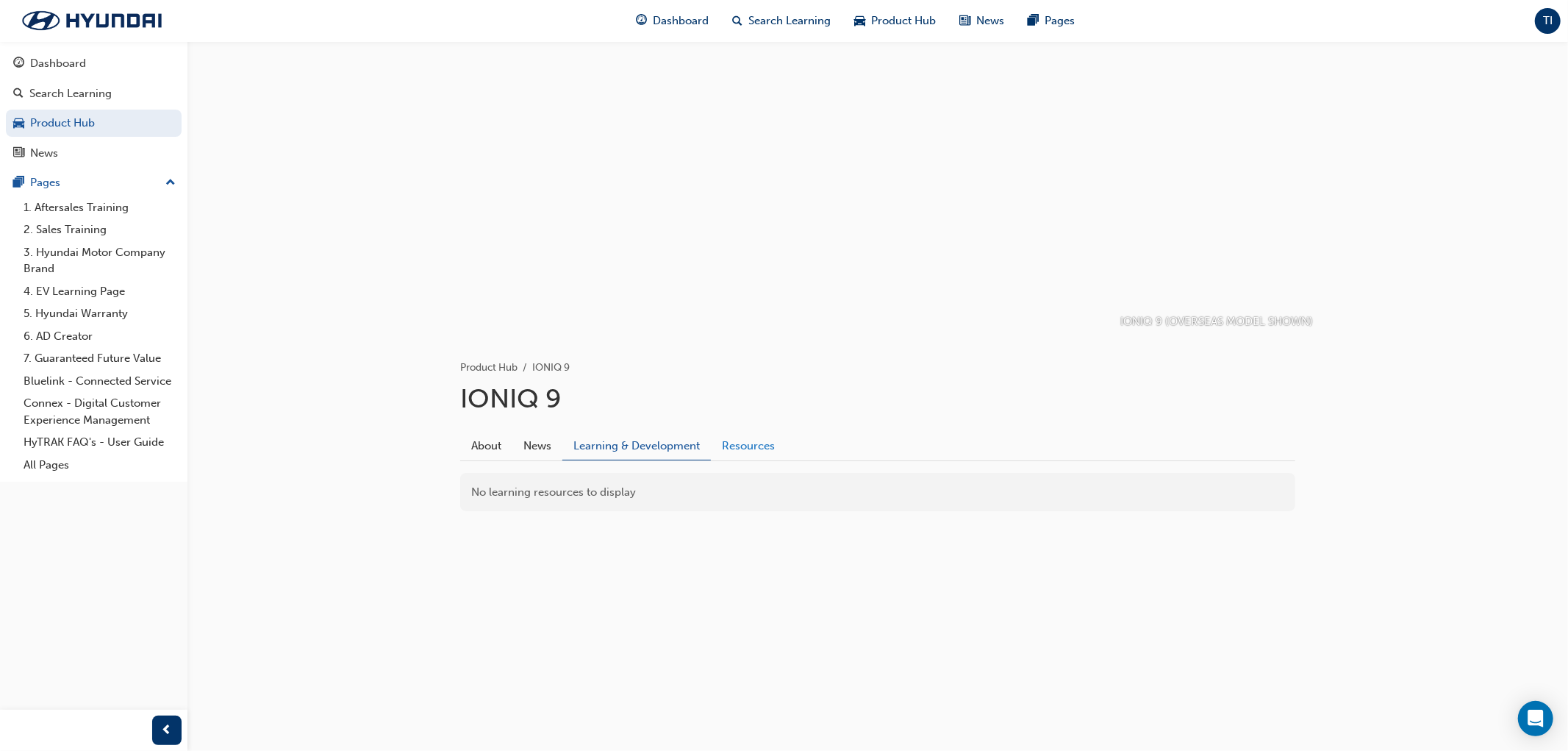
click at [758, 451] on link "Resources" at bounding box center [748, 446] width 75 height 28
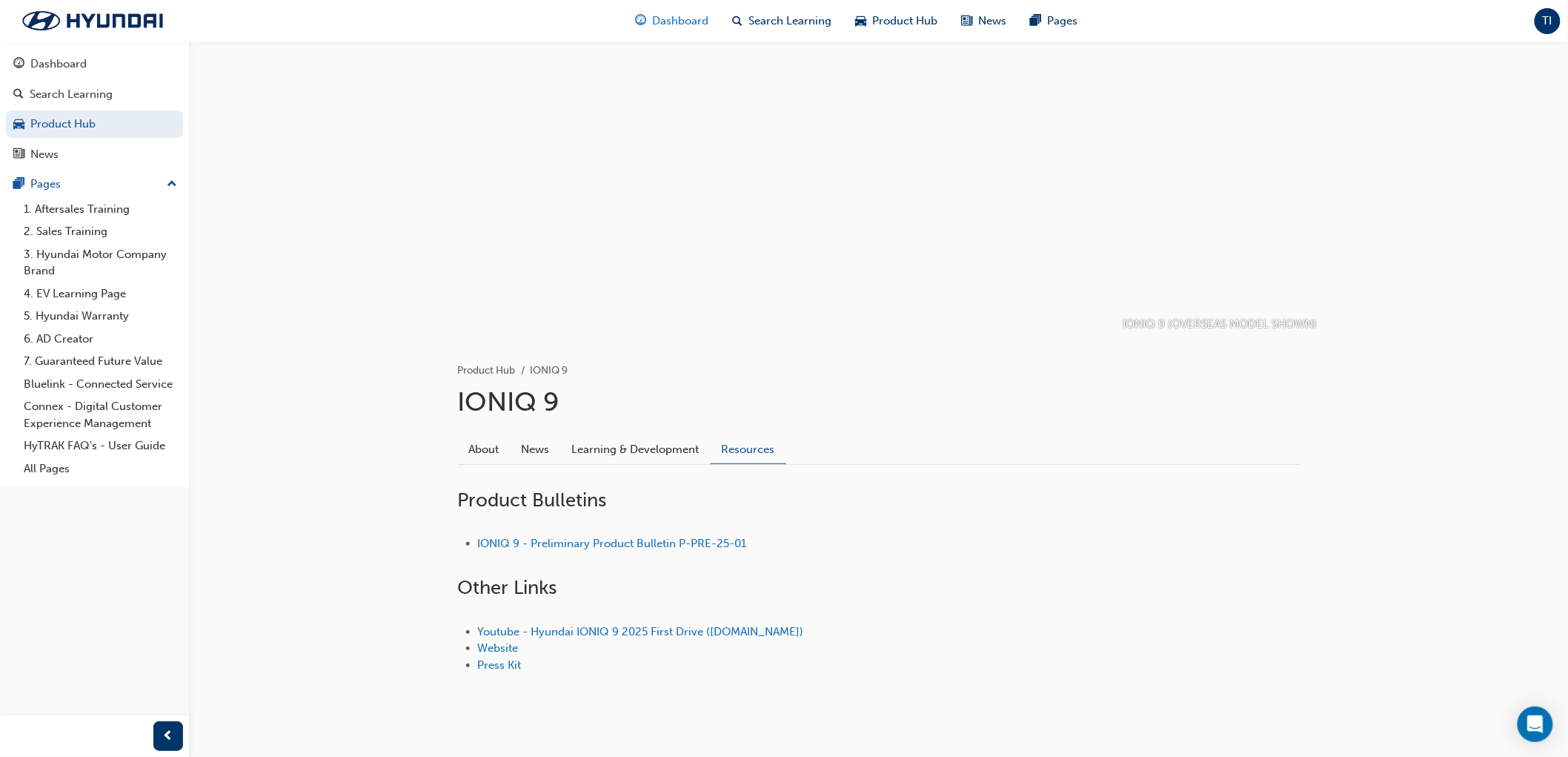
click at [672, 19] on span "Dashboard" at bounding box center [680, 21] width 56 height 17
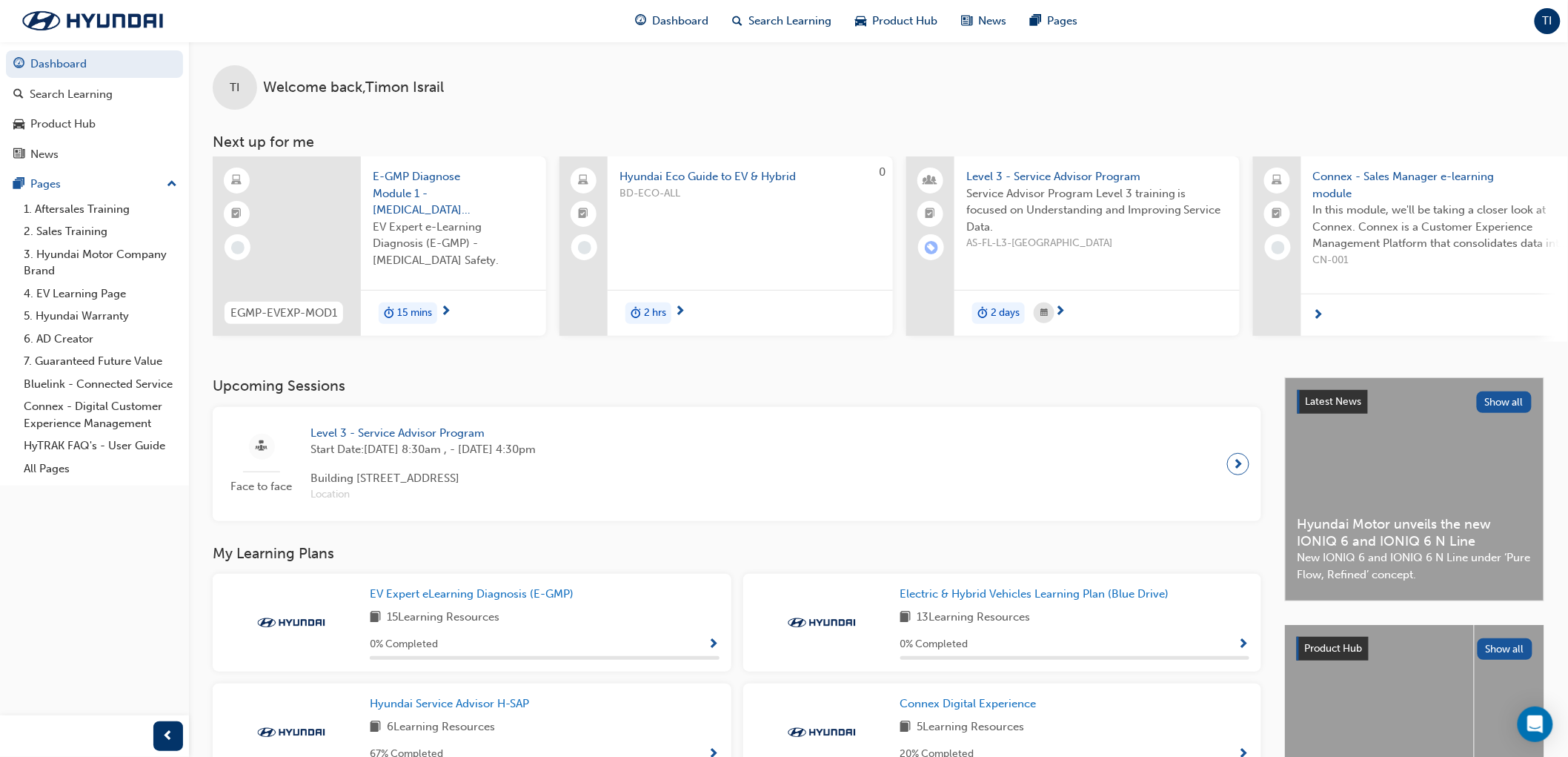
click at [423, 203] on span "E-GMP Diagnose Module 1 - [MEDICAL_DATA] Safety" at bounding box center [454, 194] width 162 height 51
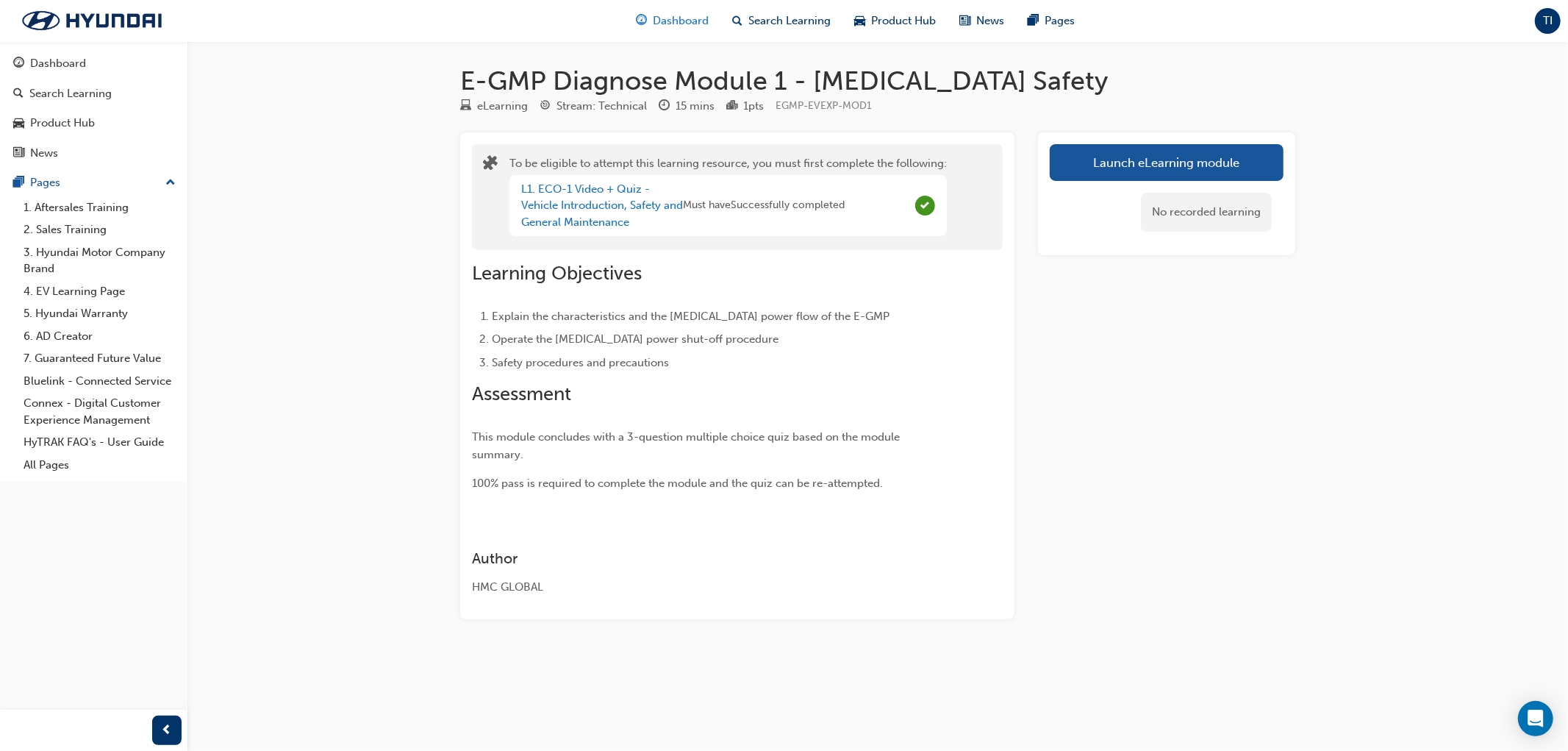
click at [677, 8] on div "Dashboard" at bounding box center [673, 20] width 96 height 30
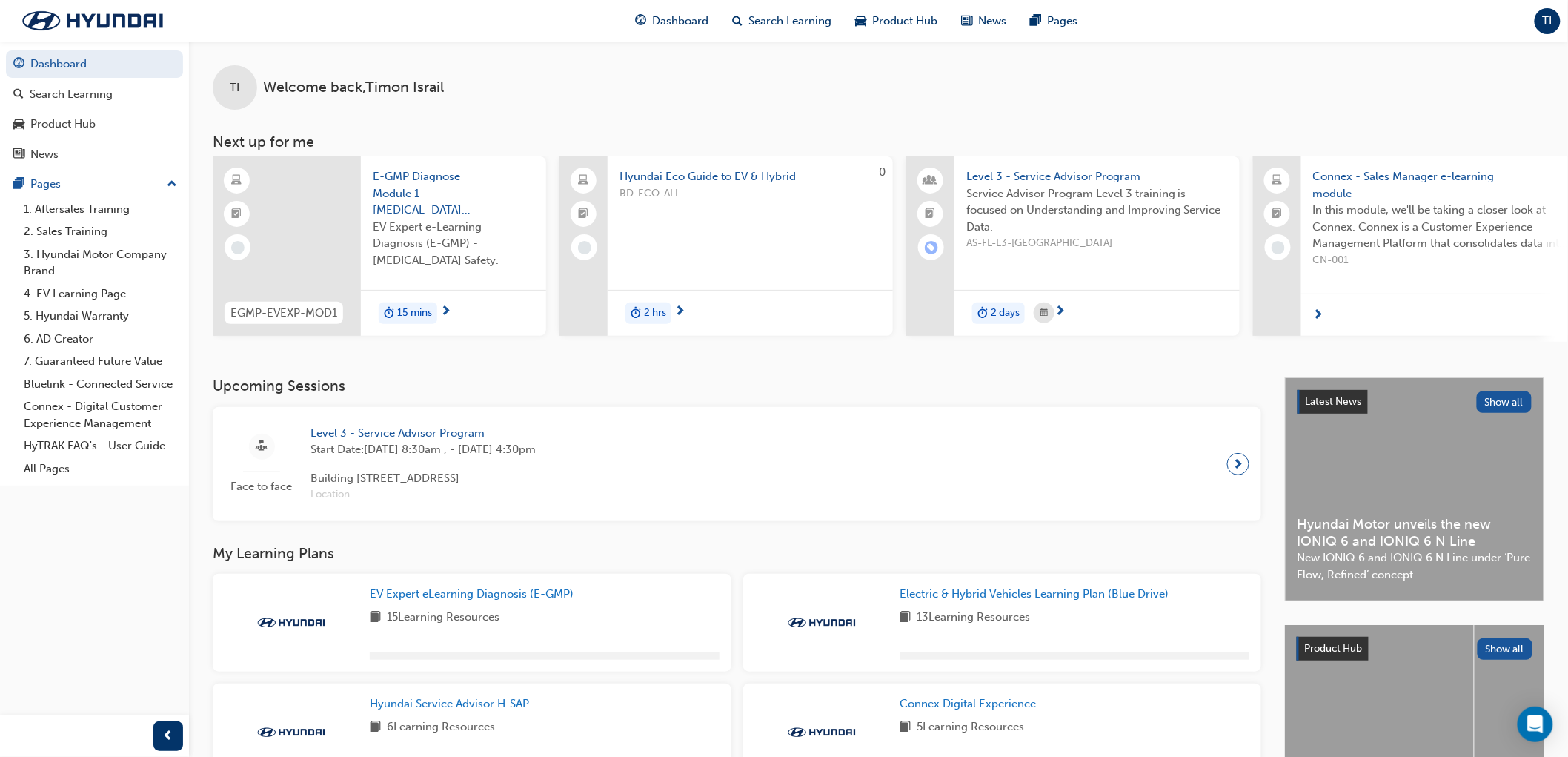
click at [750, 175] on span "Hyundai Eco Guide to EV & Hybrid" at bounding box center [750, 176] width 262 height 17
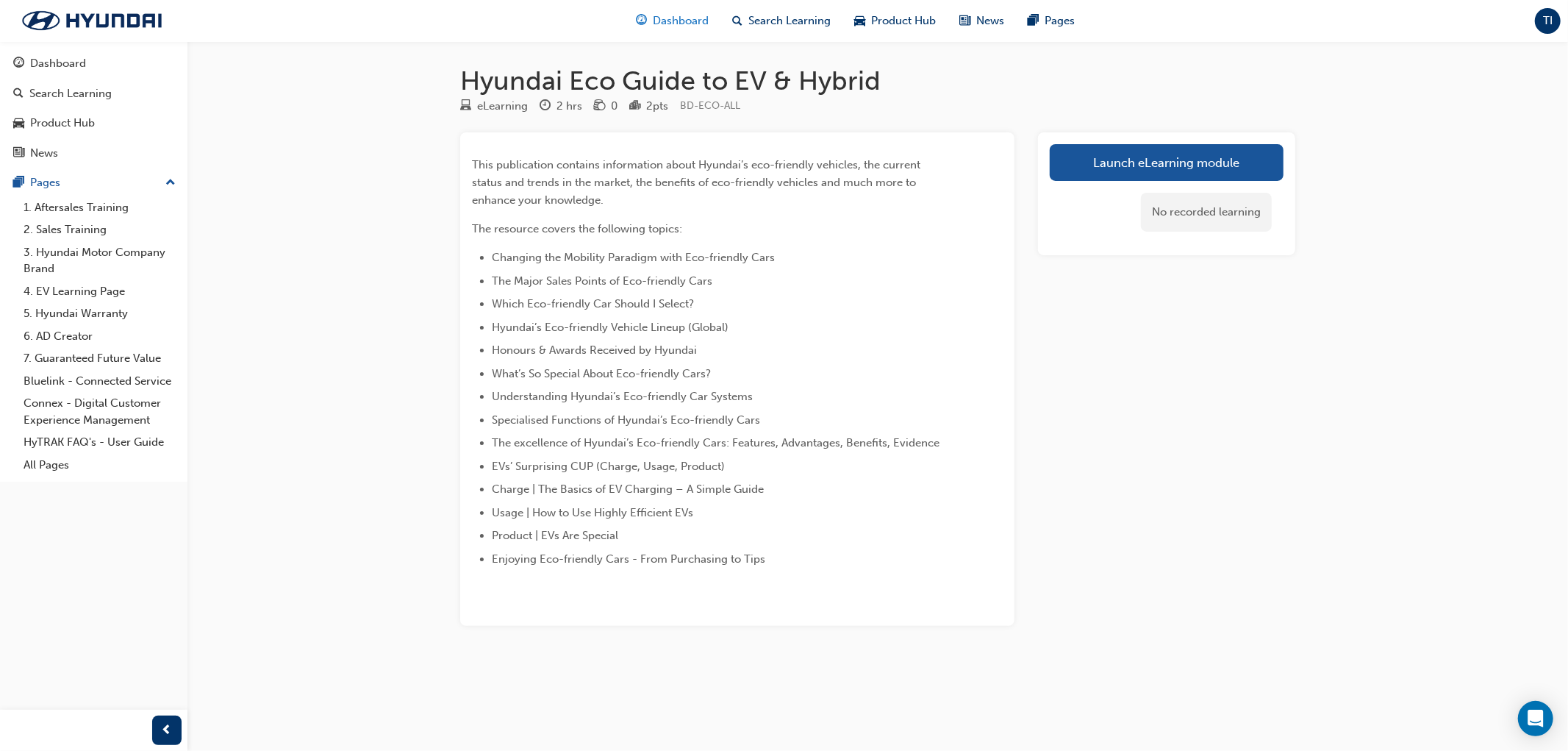
click at [677, 23] on span "Dashboard" at bounding box center [681, 20] width 56 height 17
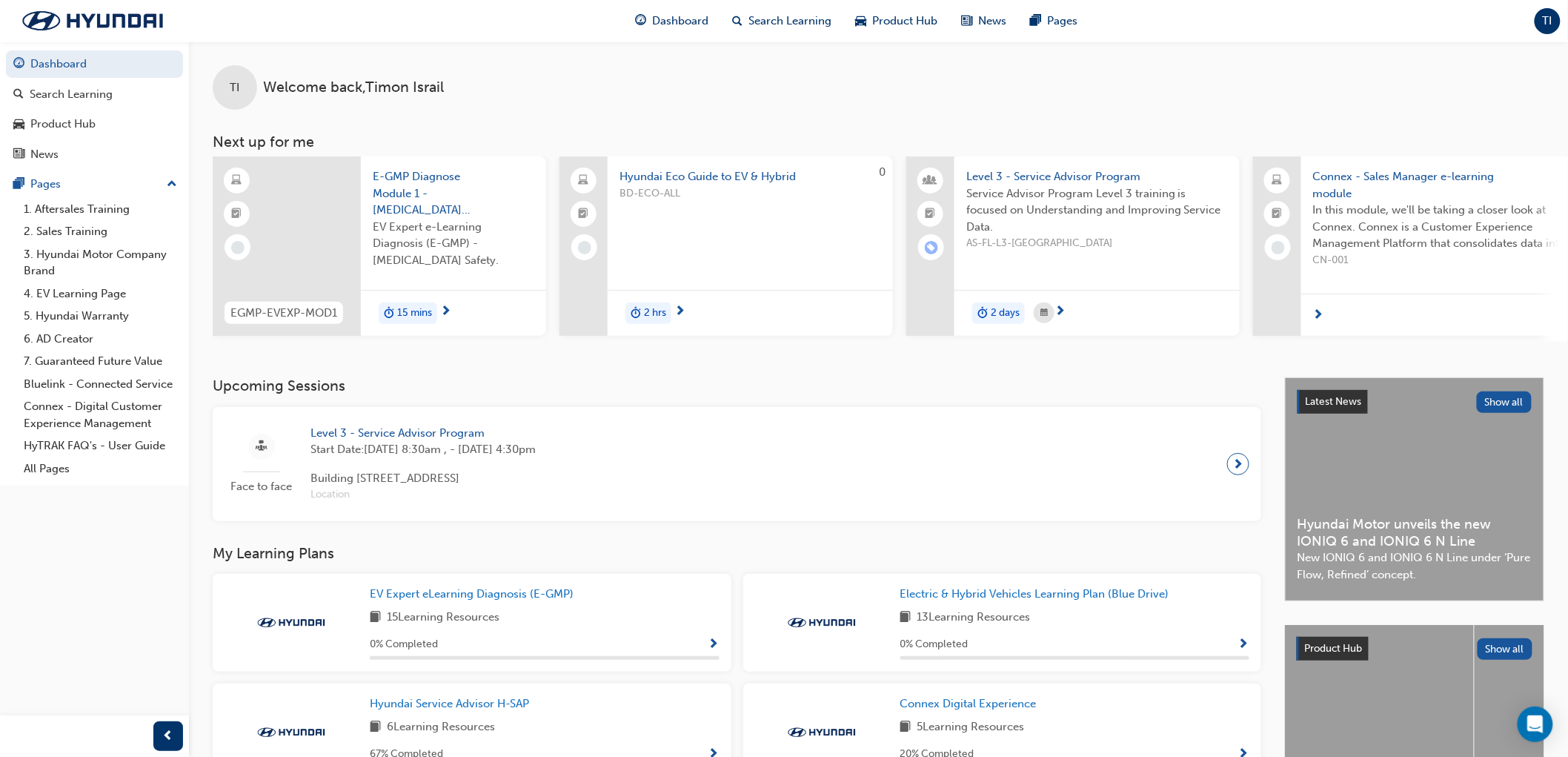
click at [1047, 179] on span "Level 3 - Service Advisor Program" at bounding box center [1097, 176] width 262 height 17
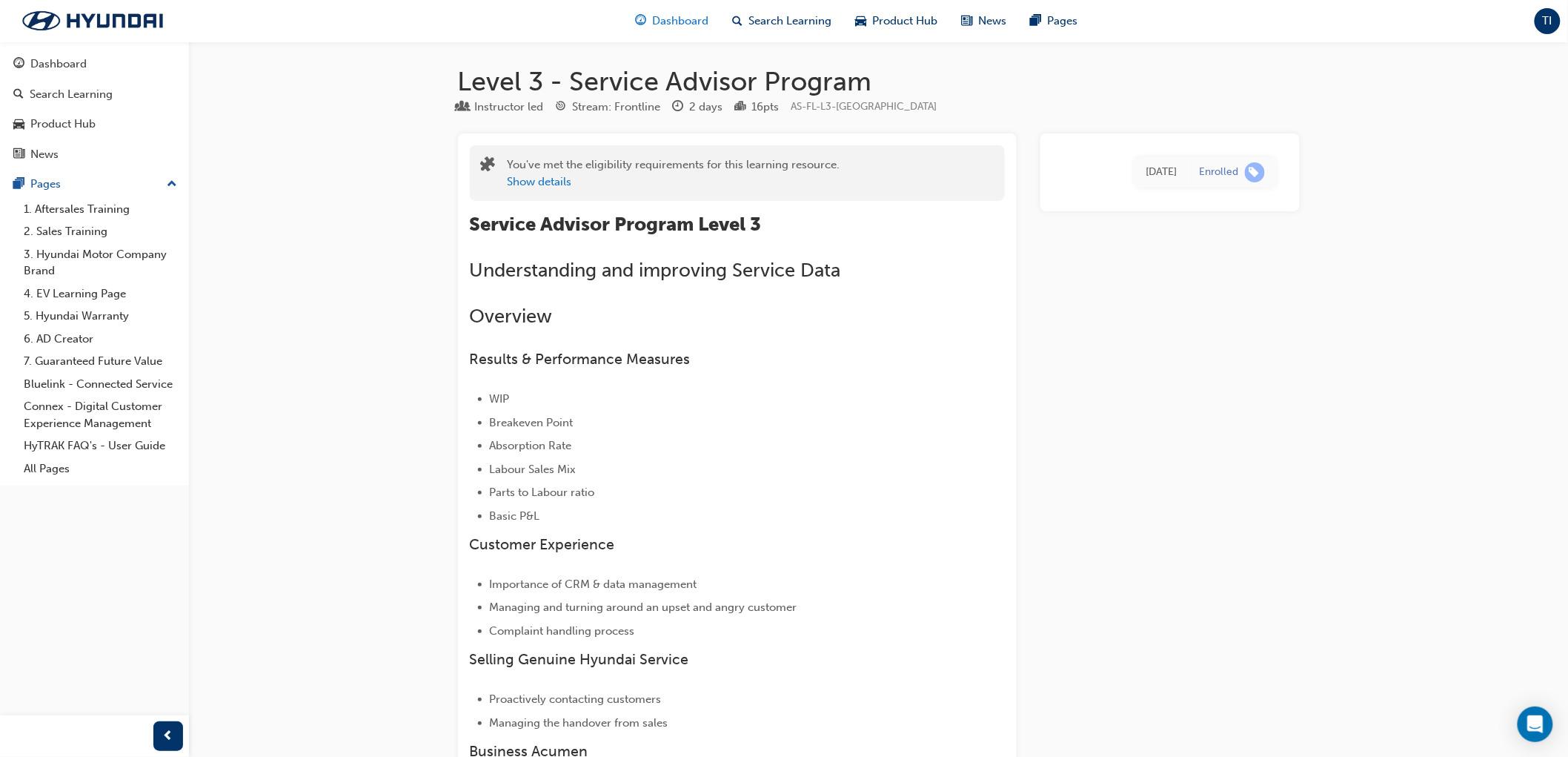
click at [677, 21] on span "Dashboard" at bounding box center [680, 21] width 56 height 17
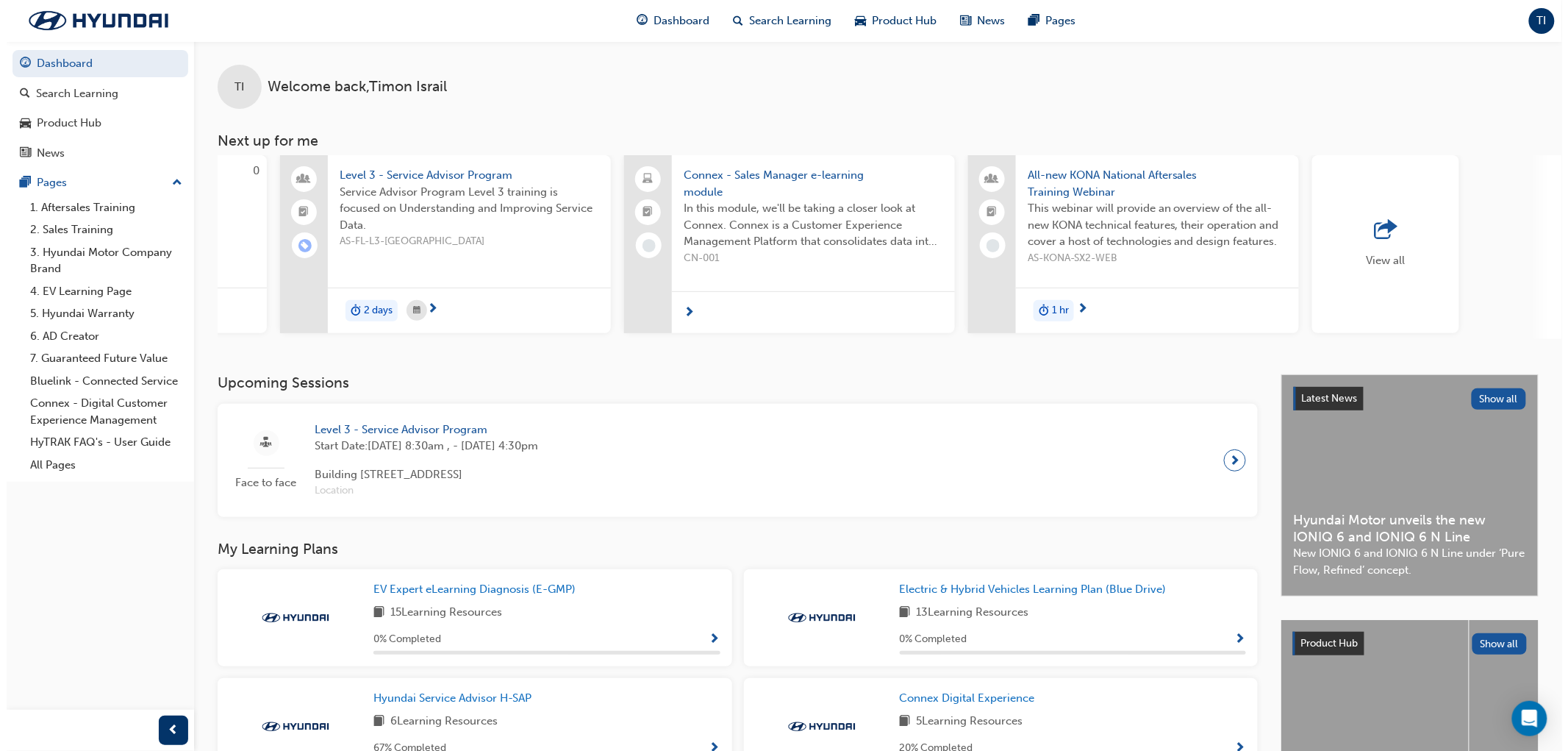
scroll to position [0, 717]
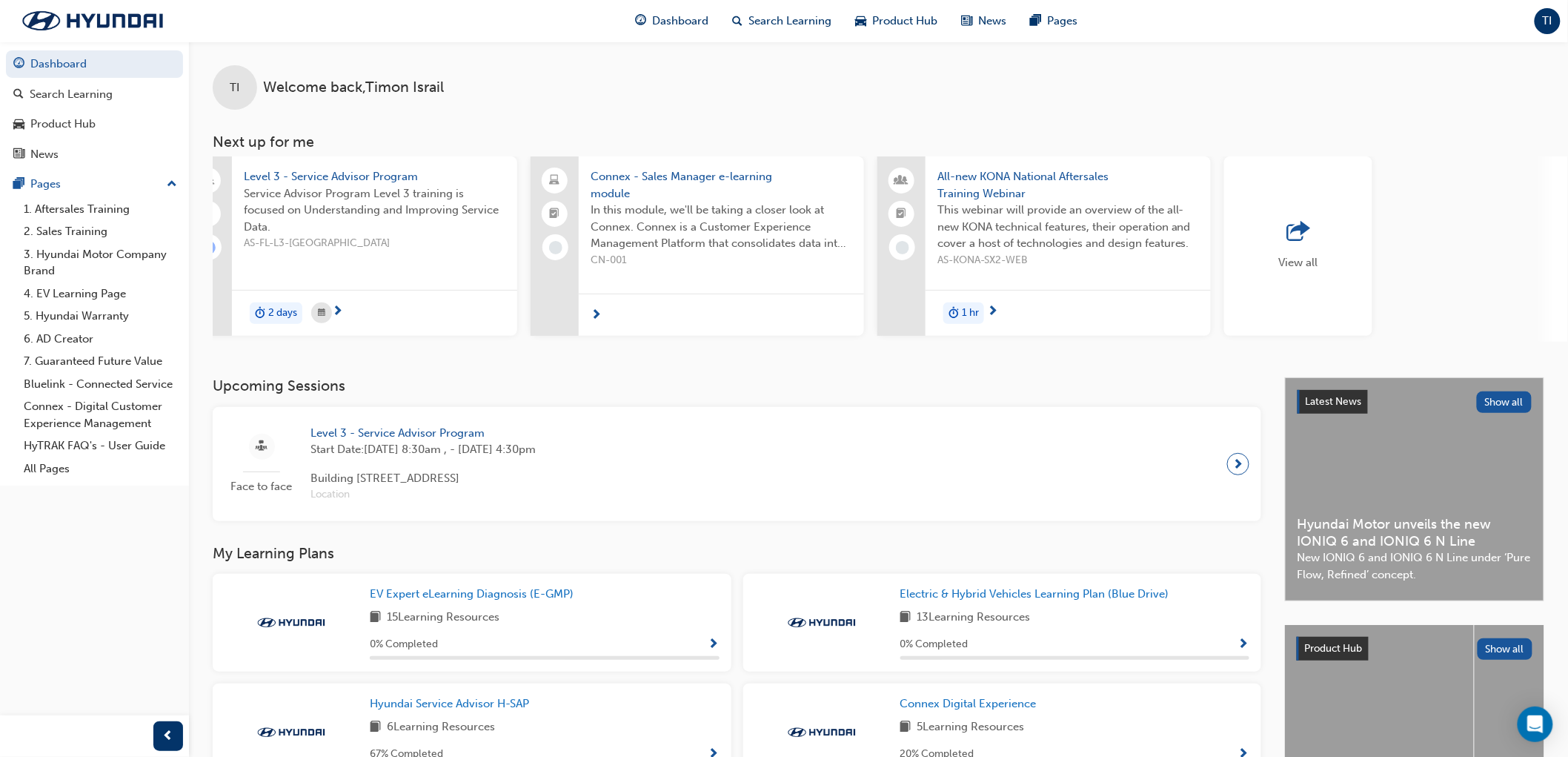
click at [989, 183] on span "All-new KONA National Aftersales Training Webinar" at bounding box center [1068, 185] width 262 height 33
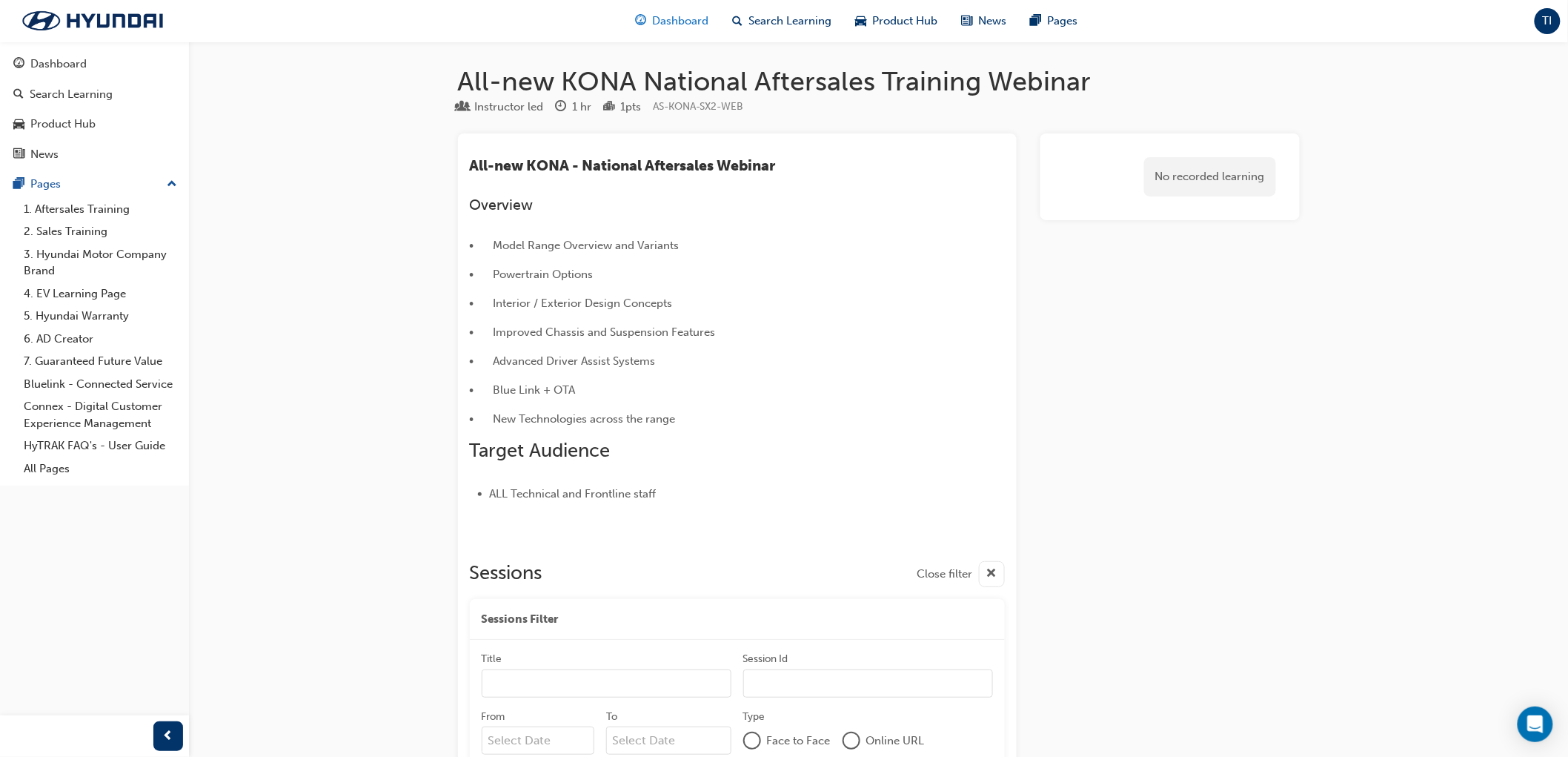
click at [684, 20] on span "Dashboard" at bounding box center [680, 21] width 56 height 17
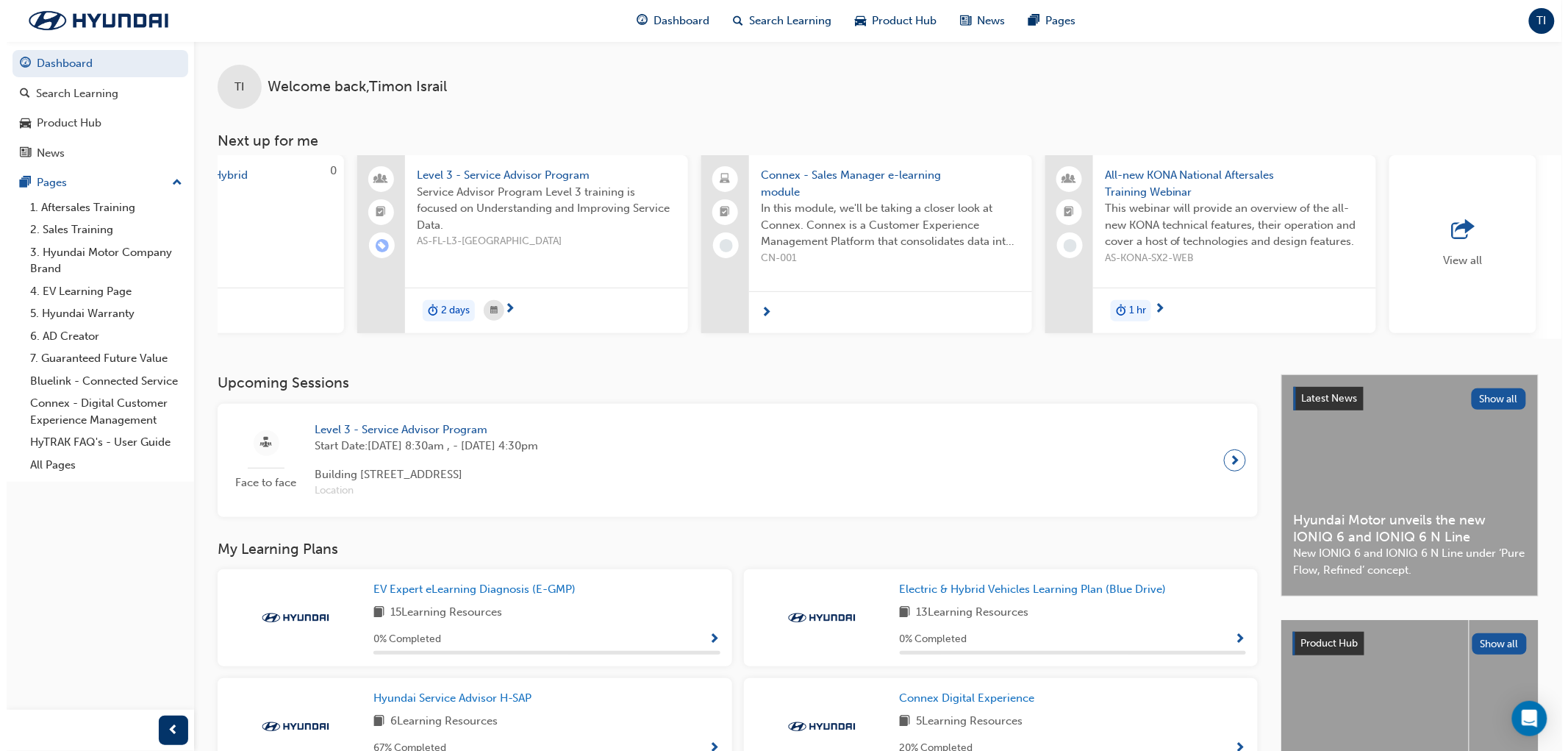
scroll to position [0, 717]
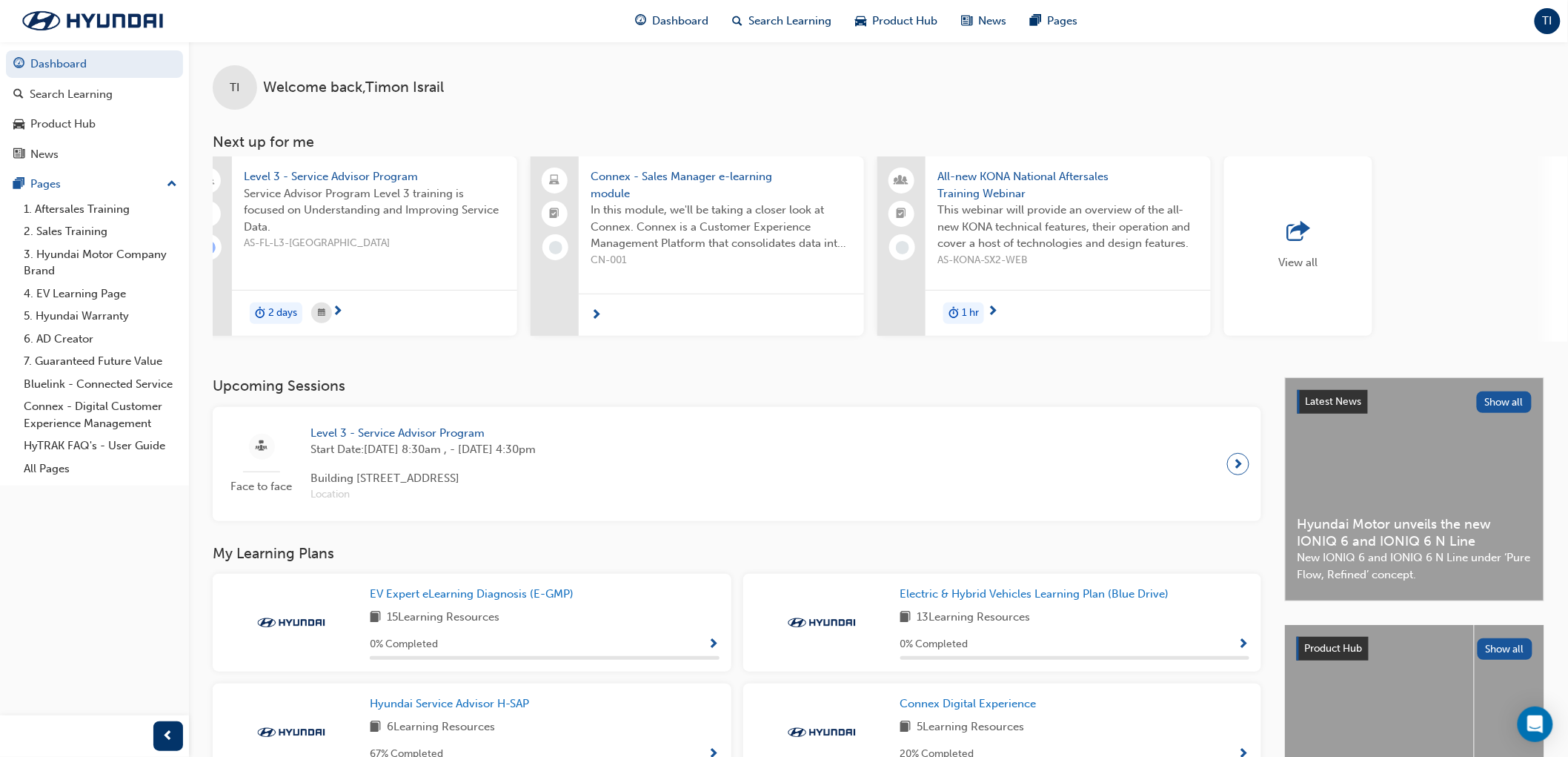
click at [624, 183] on span "Connex - Sales Manager e-learning module" at bounding box center [722, 185] width 262 height 33
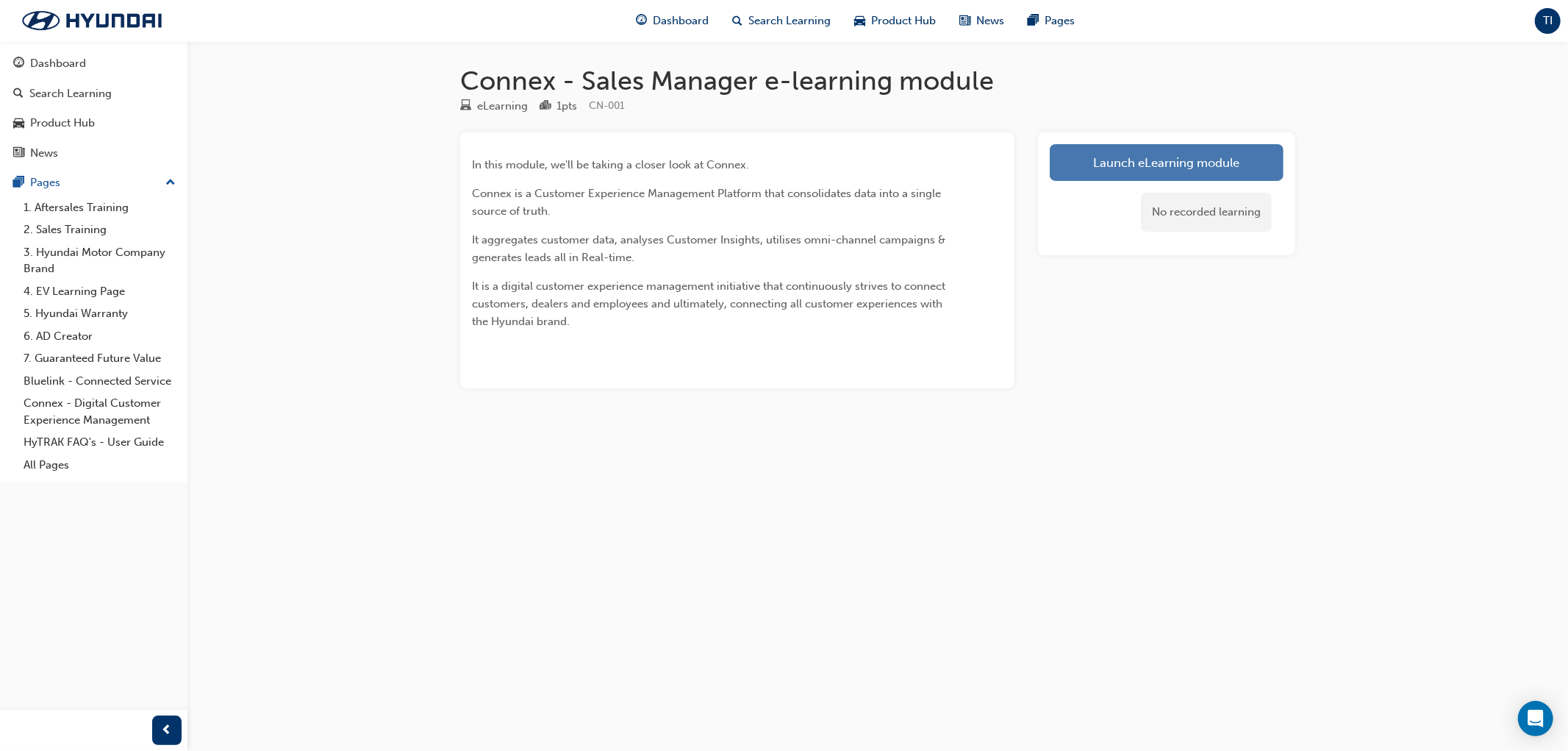
click at [1119, 165] on link "Launch eLearning module" at bounding box center [1166, 162] width 234 height 37
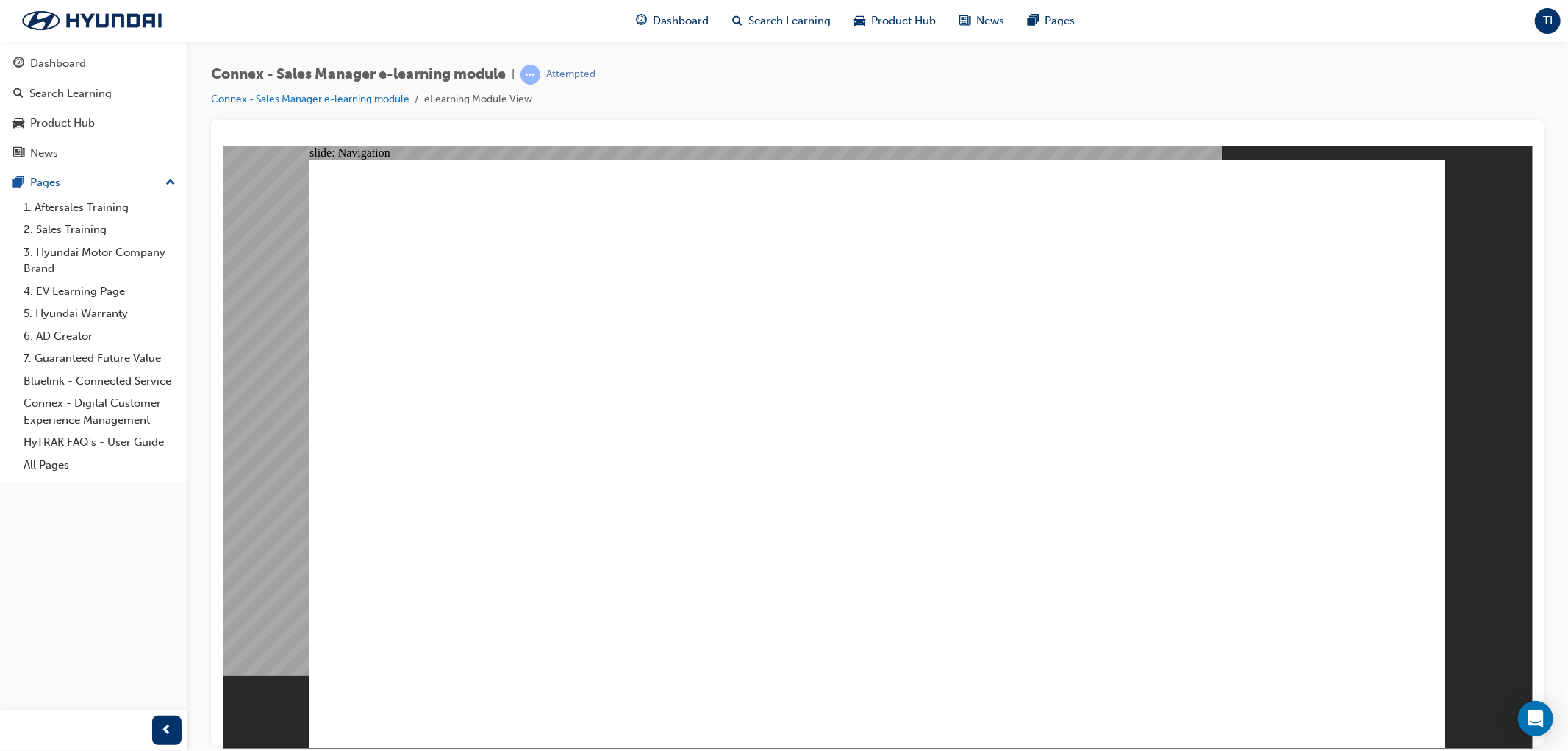
drag, startPoint x: 936, startPoint y: 431, endPoint x: 947, endPoint y: 428, distance: 11.4
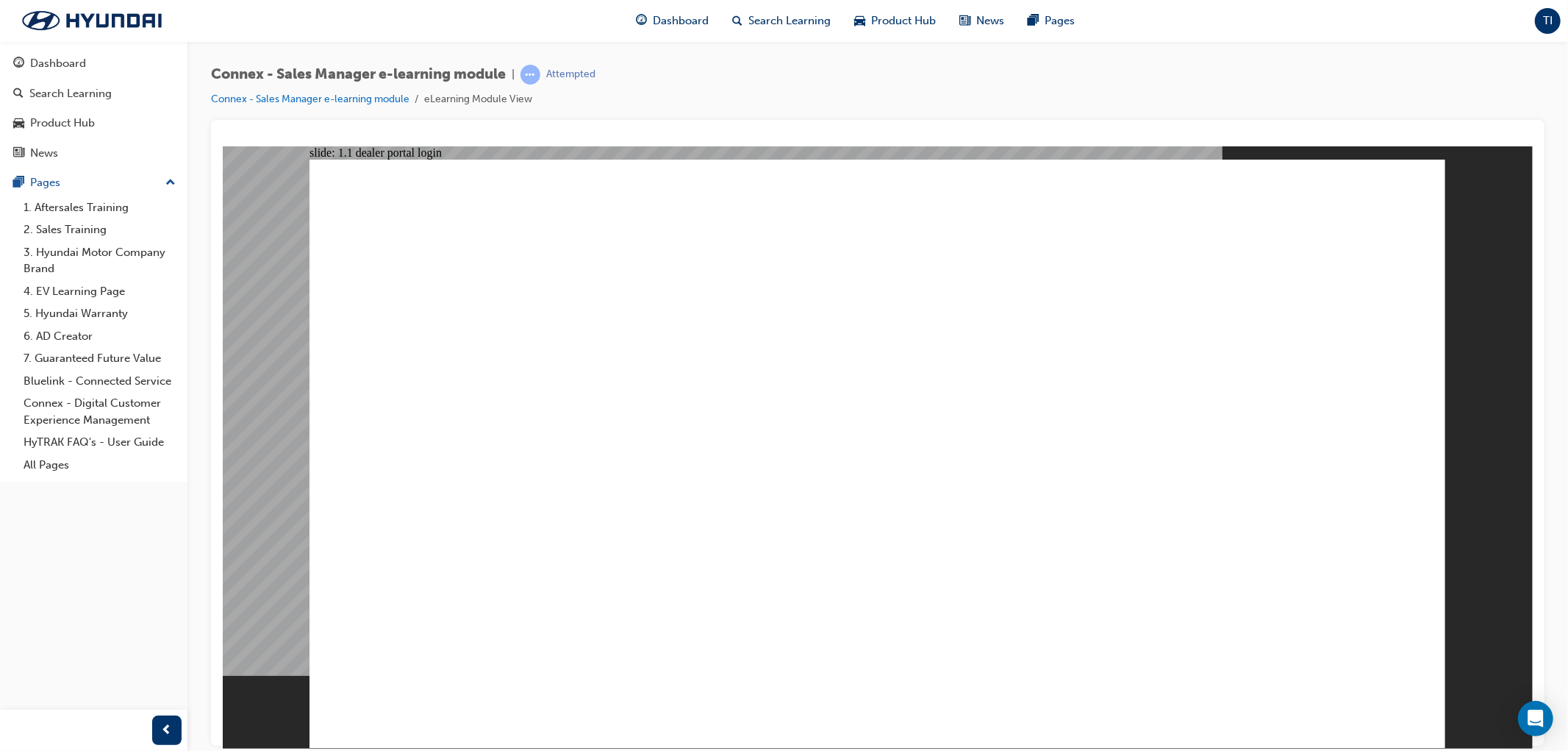
drag, startPoint x: 729, startPoint y: 498, endPoint x: 734, endPoint y: 508, distance: 11.2
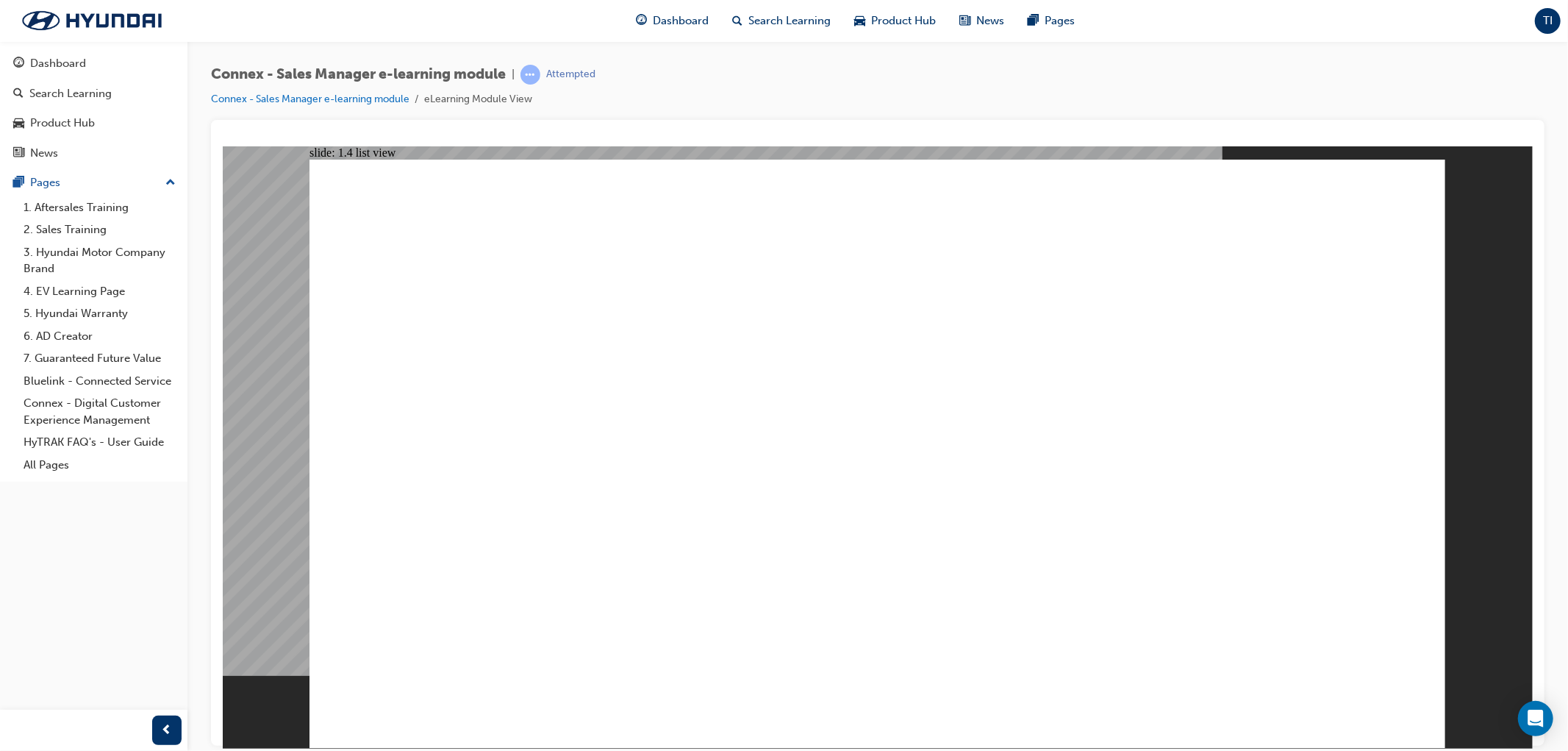
drag, startPoint x: 1144, startPoint y: 571, endPoint x: 1146, endPoint y: 563, distance: 8.2
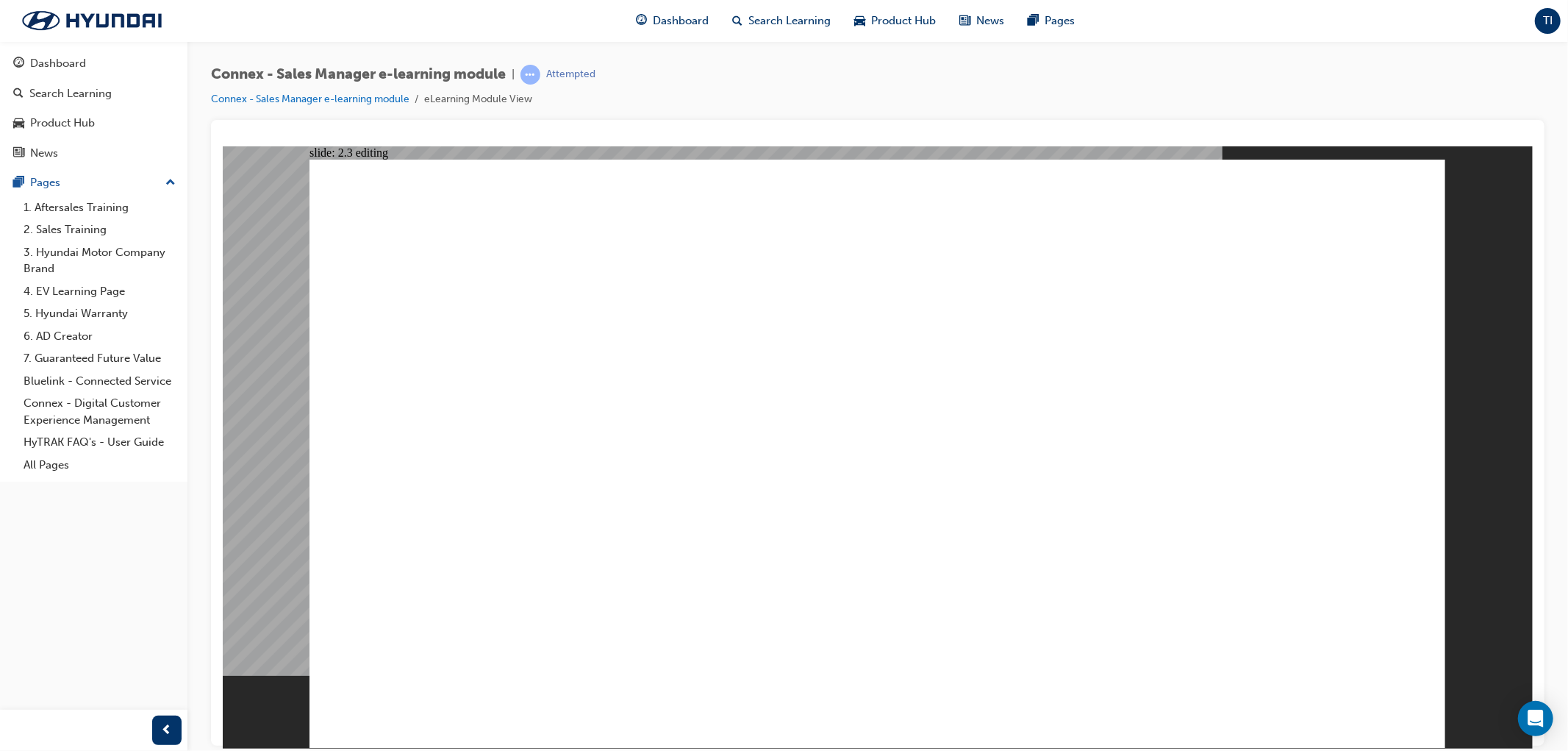
click at [222, 146] on image at bounding box center [222, 146] width 0 height 0
drag, startPoint x: 1317, startPoint y: 339, endPoint x: 1316, endPoint y: 405, distance: 66.0
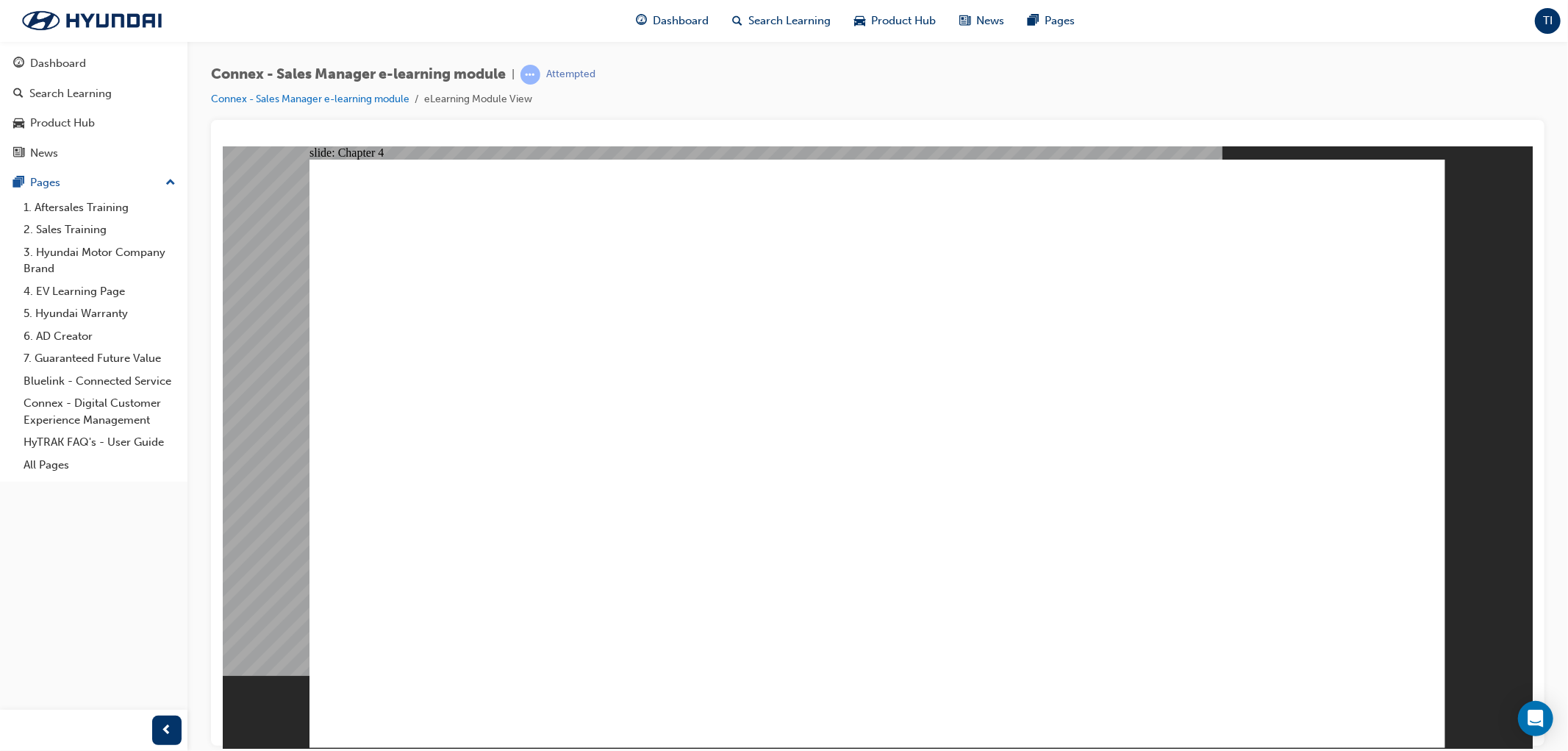
click at [222, 146] on image at bounding box center [222, 146] width 0 height 0
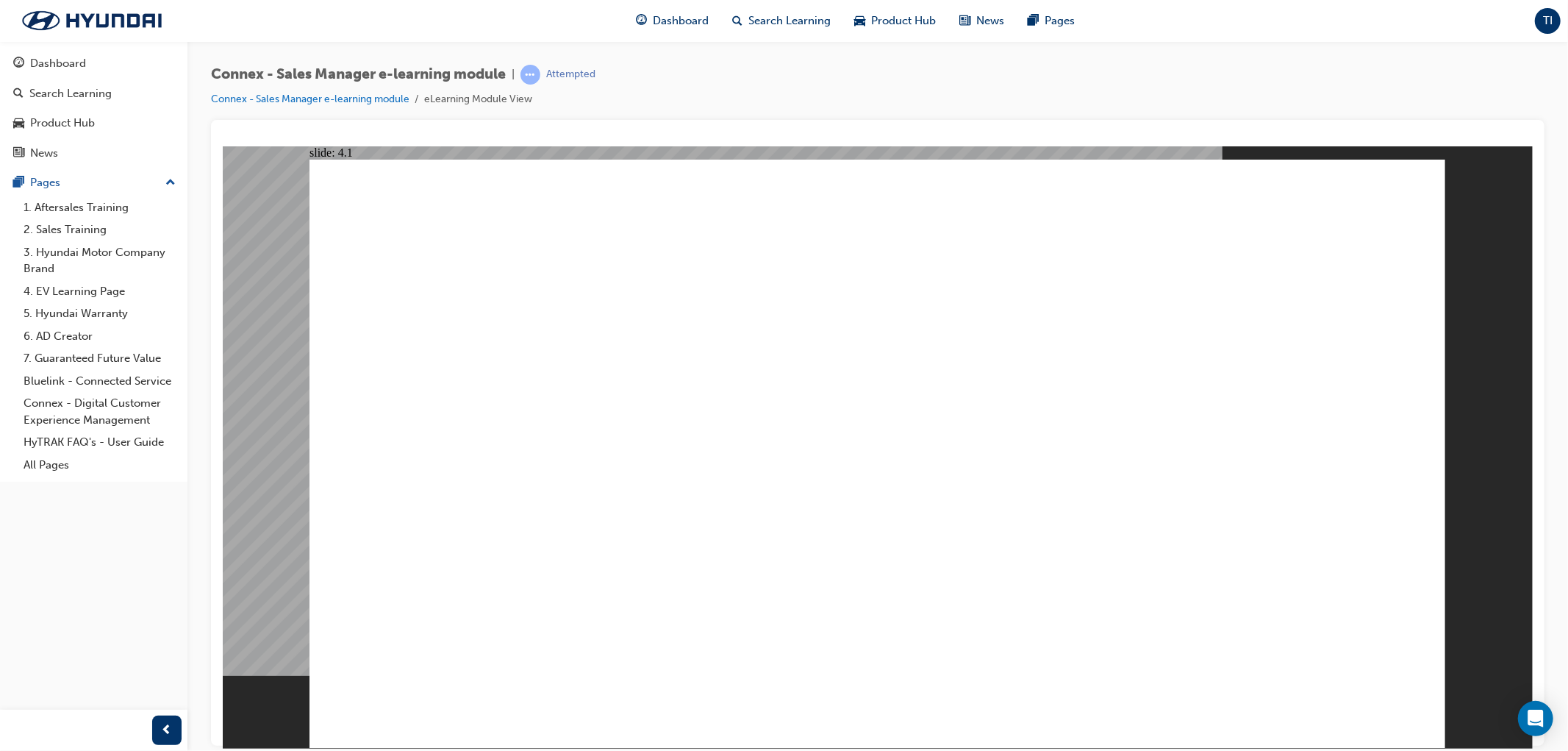
drag, startPoint x: 833, startPoint y: 553, endPoint x: 853, endPoint y: 552, distance: 20.0
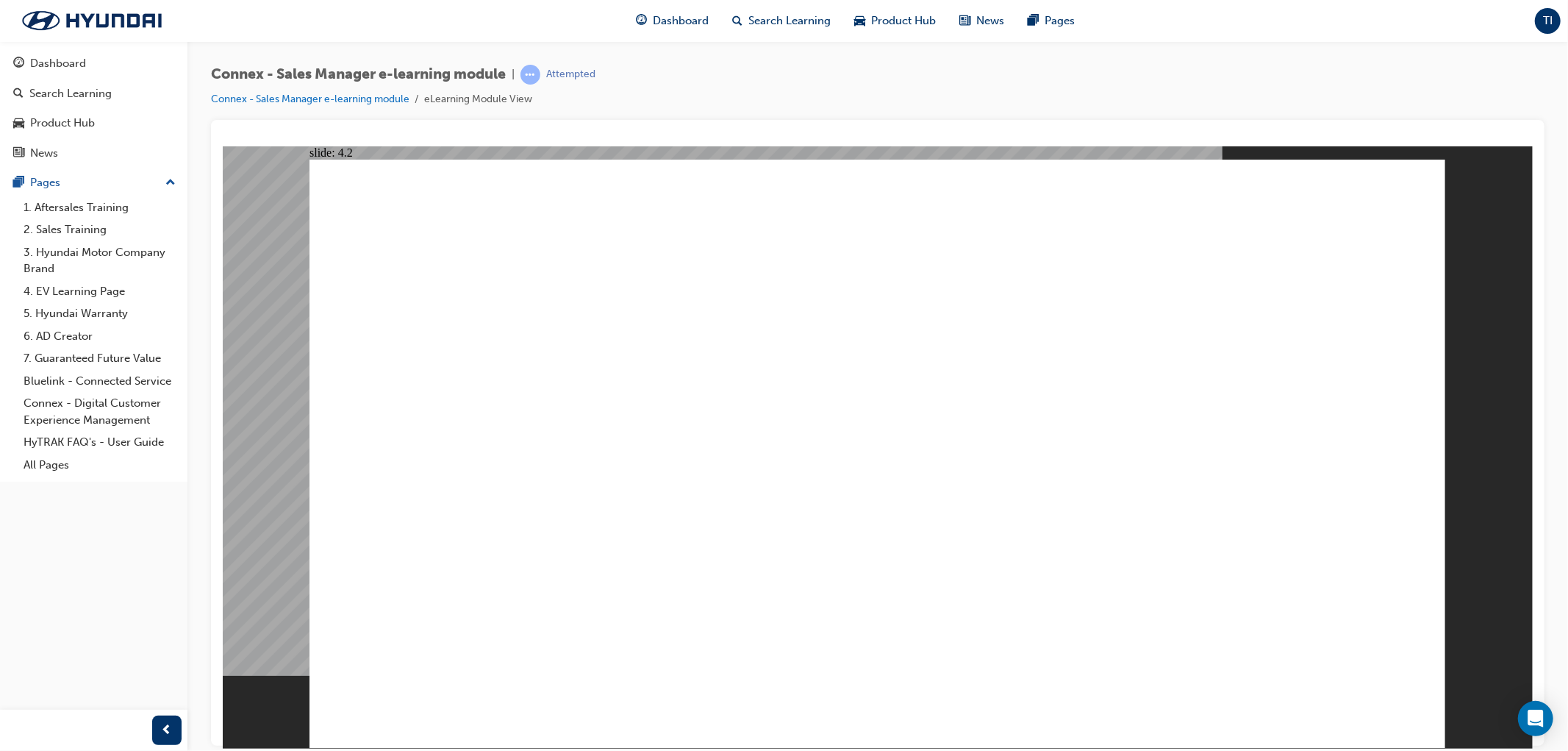
drag, startPoint x: 1074, startPoint y: 615, endPoint x: 1073, endPoint y: 605, distance: 10.0
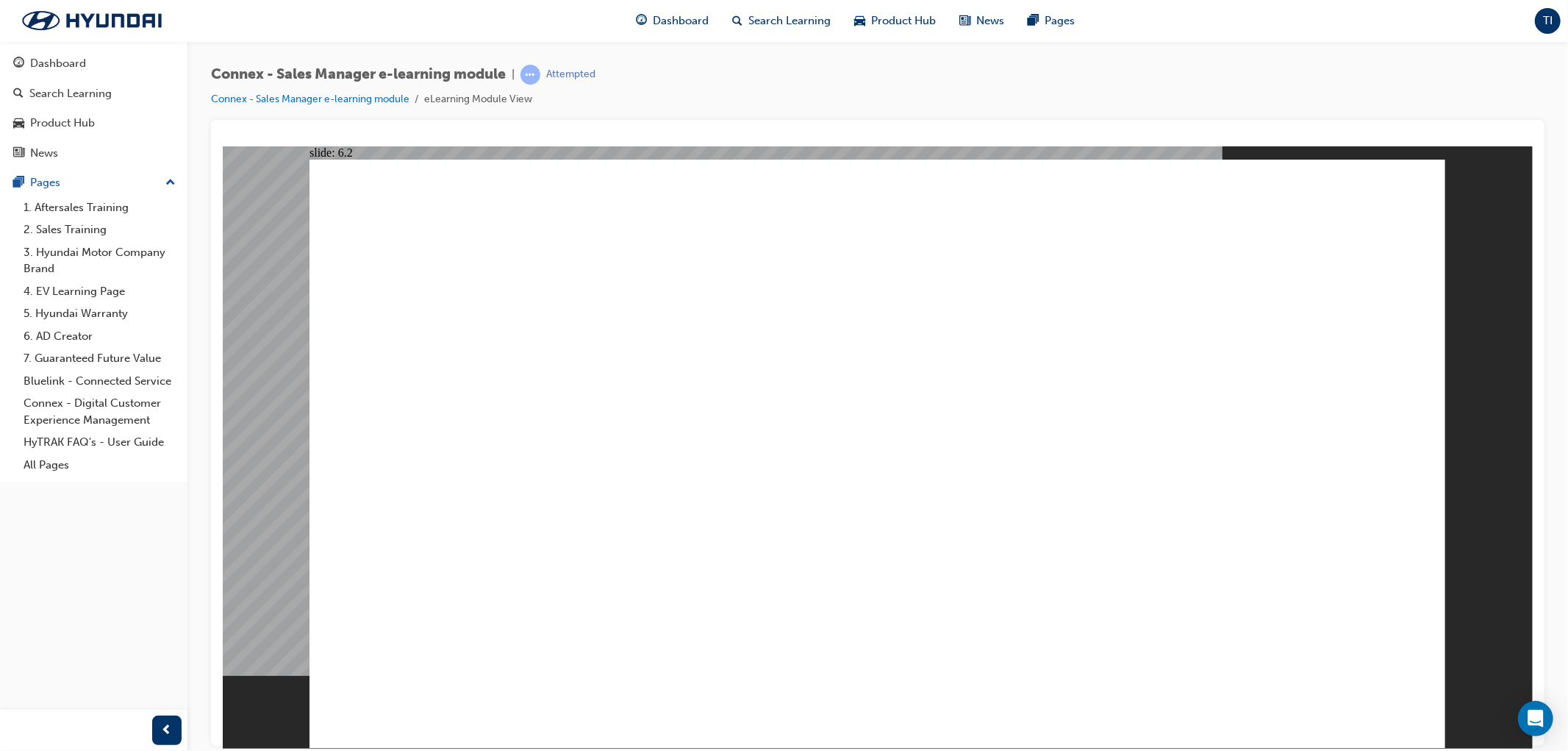
drag, startPoint x: 1286, startPoint y: 594, endPoint x: 1102, endPoint y: 655, distance: 193.8
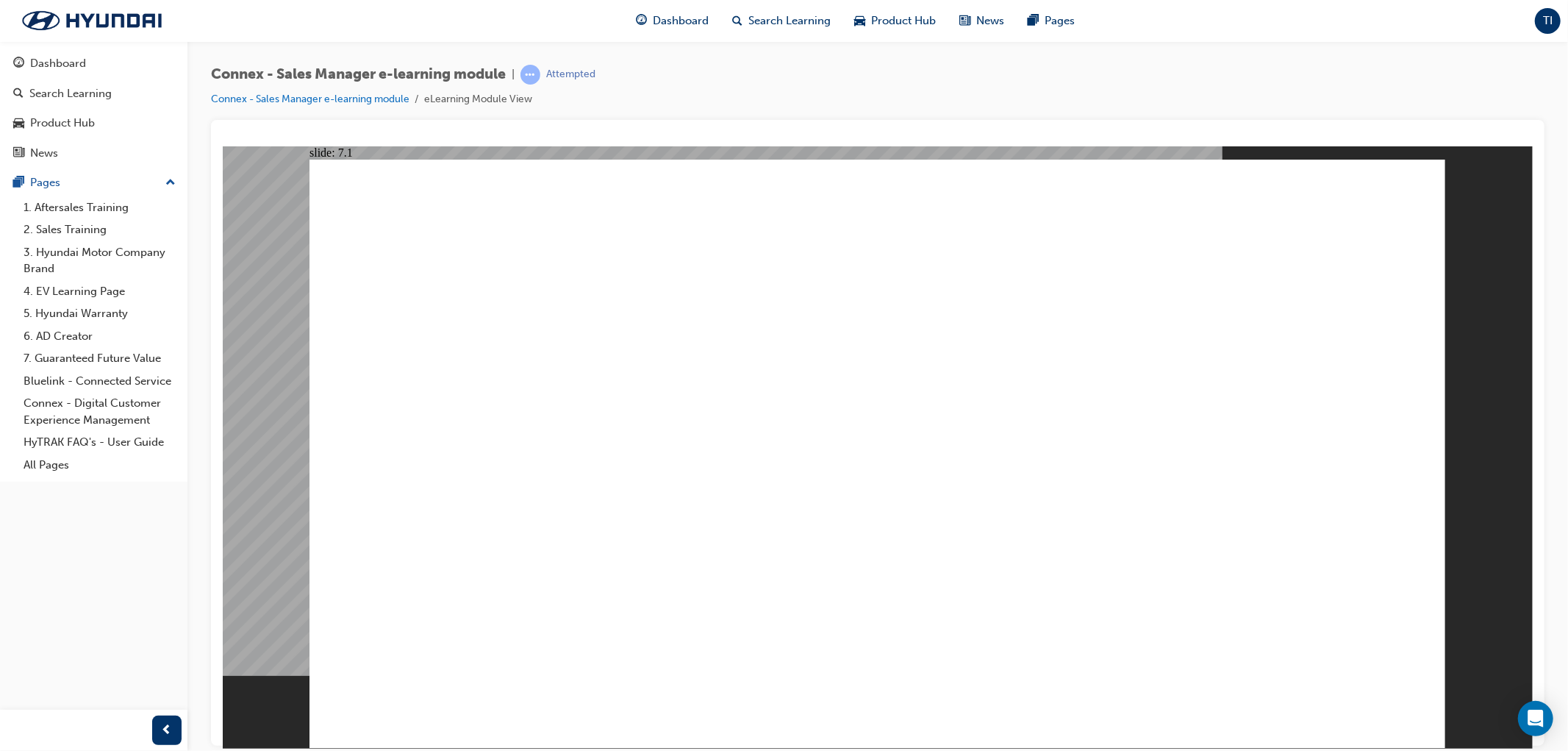
drag, startPoint x: 1141, startPoint y: 612, endPoint x: 1167, endPoint y: 612, distance: 26.0
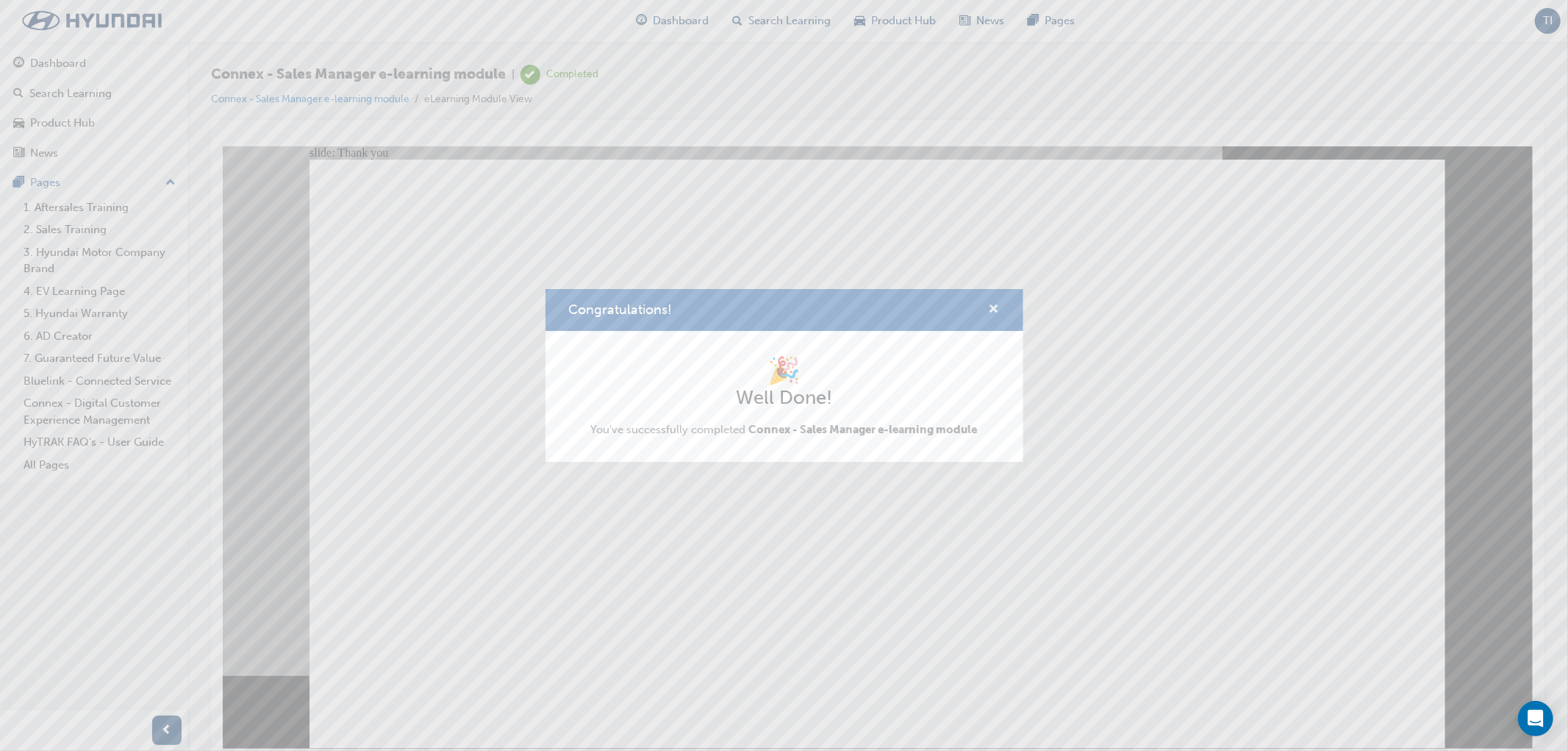
click at [996, 310] on span "cross-icon" at bounding box center [994, 310] width 11 height 13
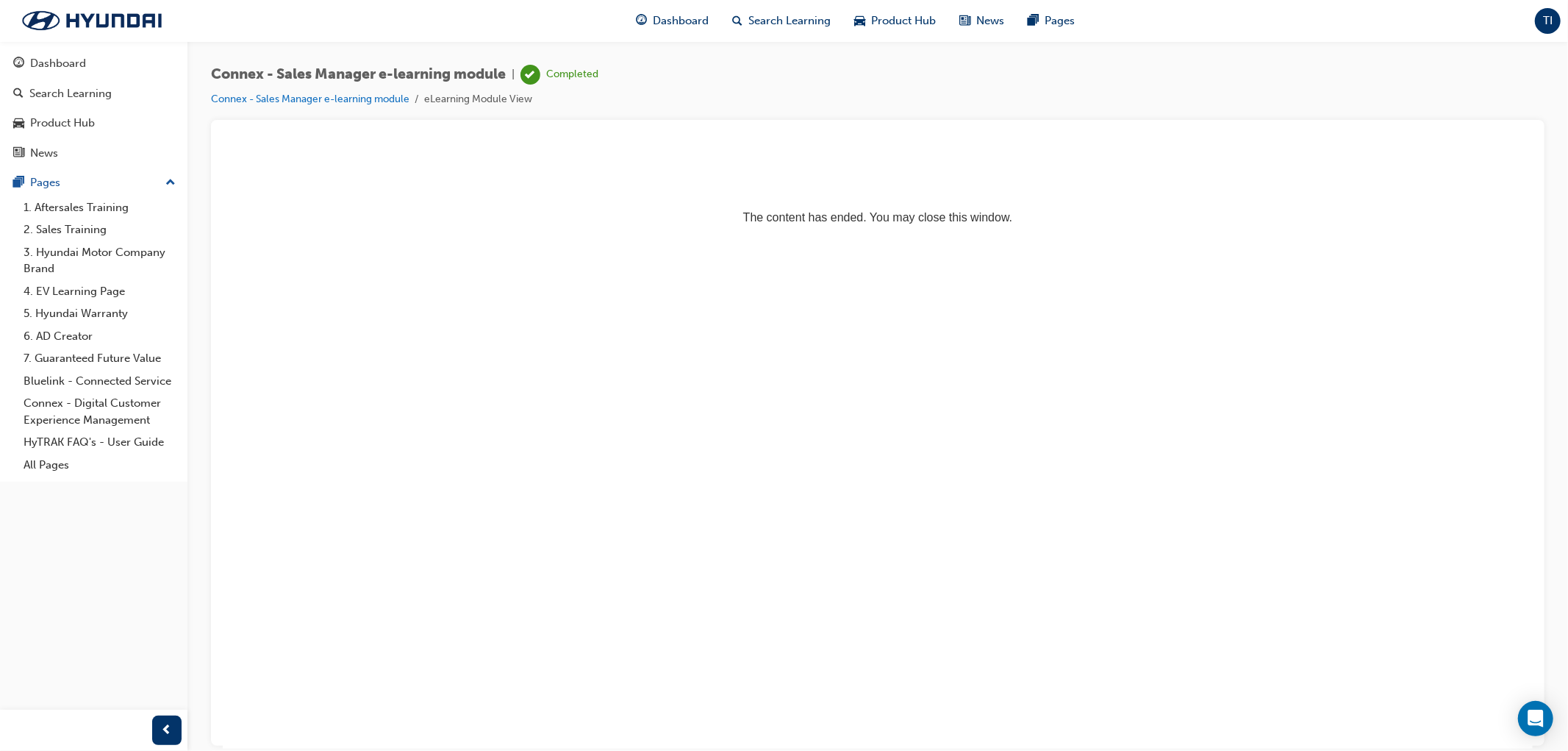
click at [1549, 17] on span "TI" at bounding box center [1548, 20] width 9 height 17
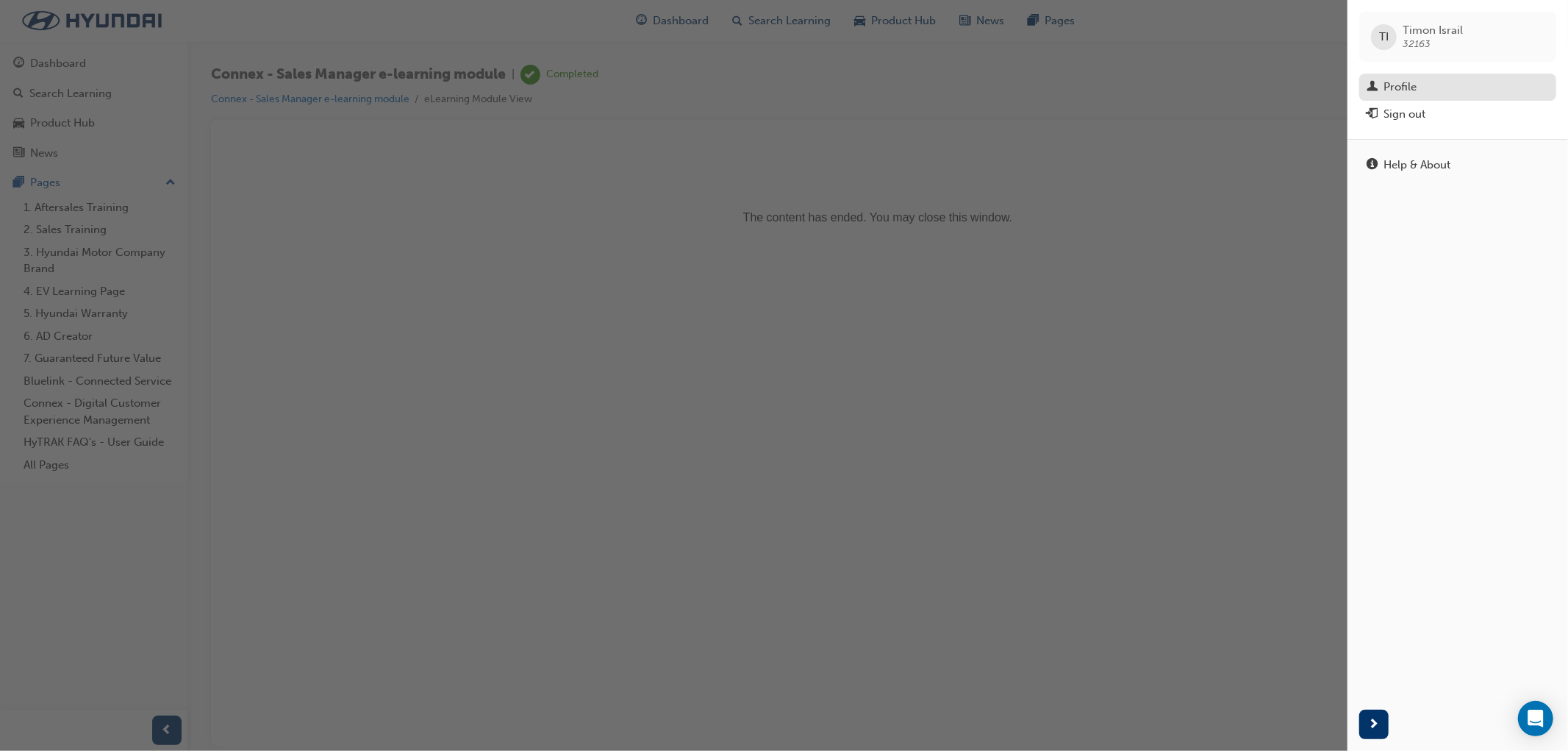
click at [1401, 94] on div "Profile" at bounding box center [1400, 87] width 33 height 17
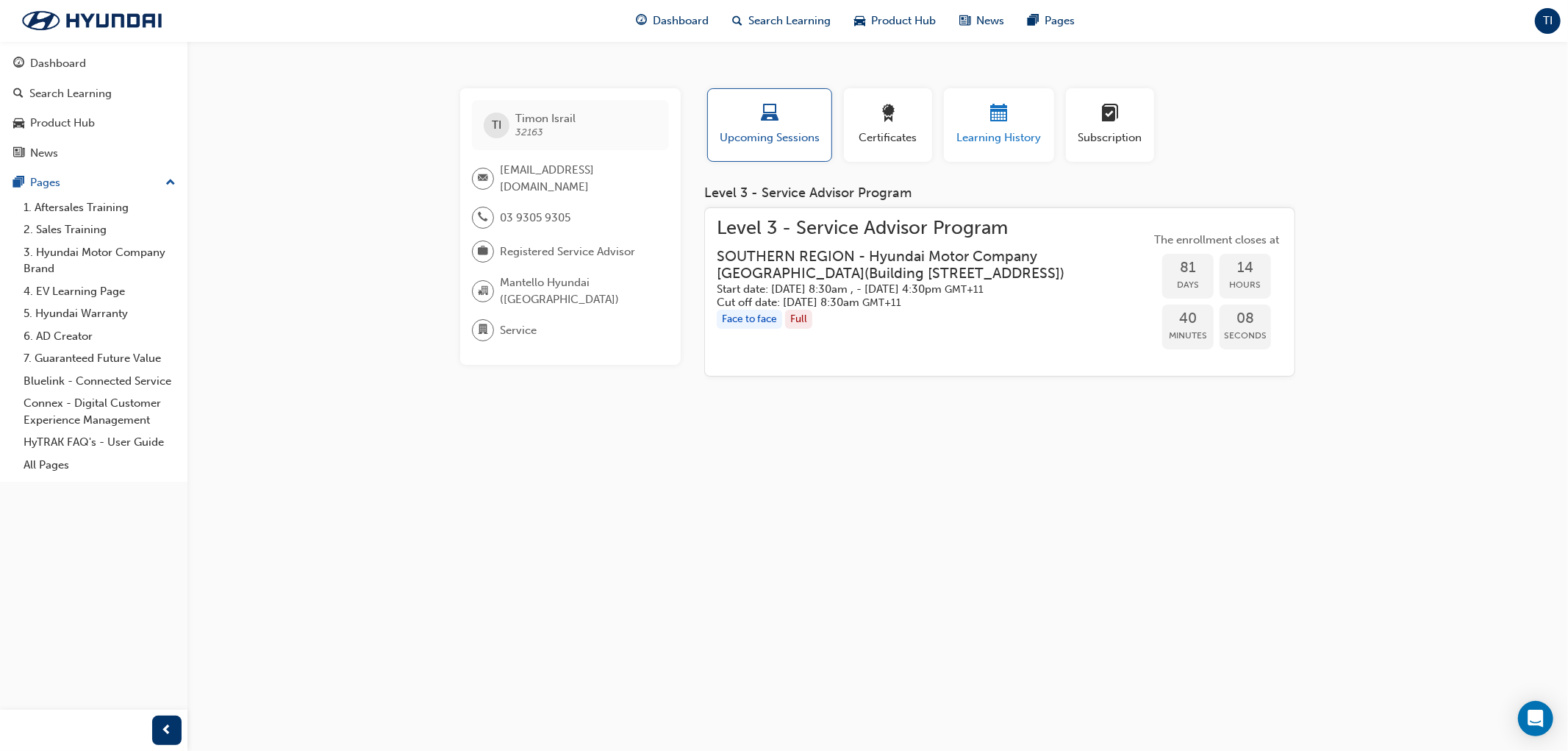
click at [1045, 121] on button "Learning History" at bounding box center [999, 124] width 110 height 73
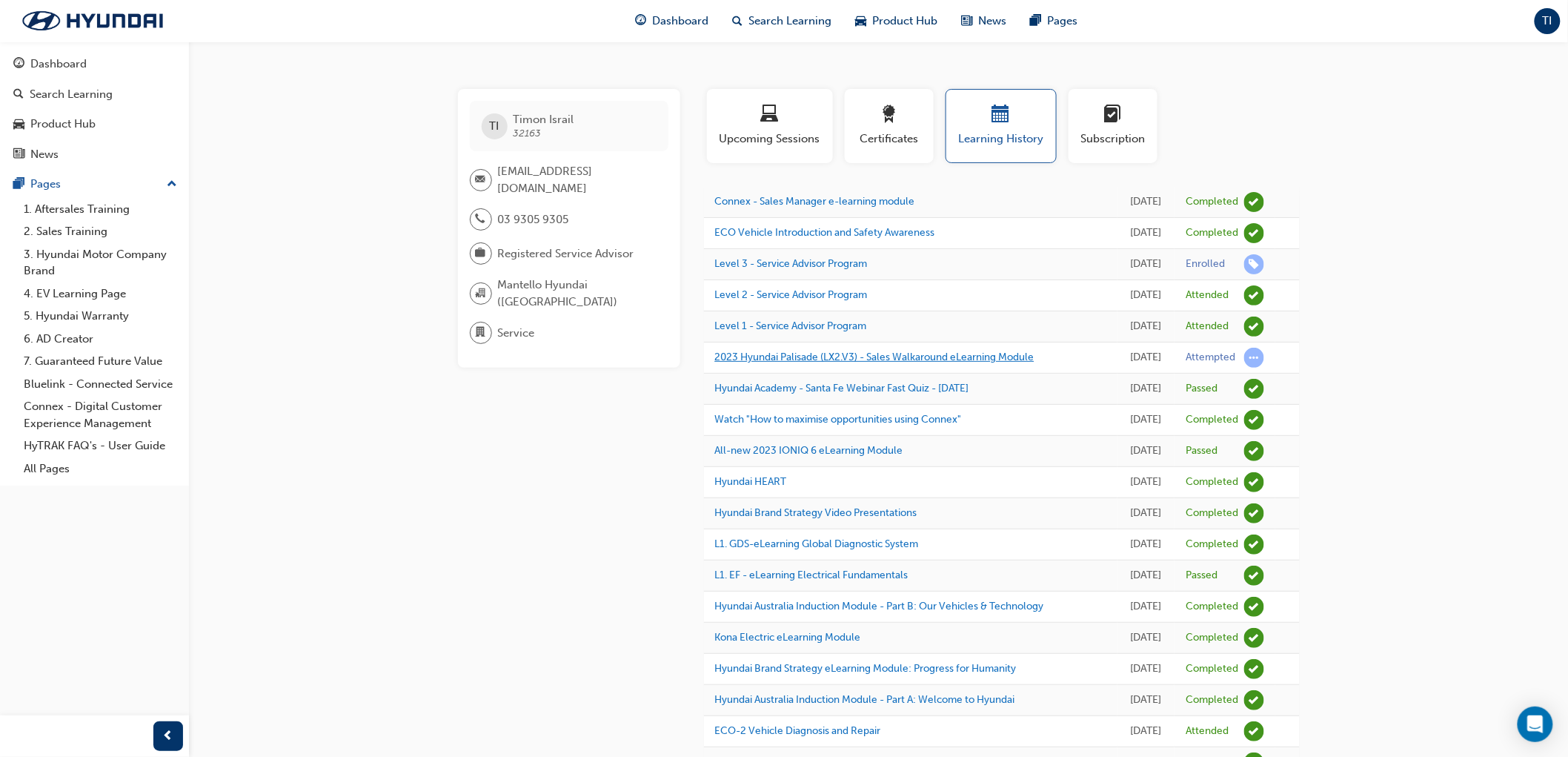
click at [1018, 363] on link "2023 Hyundai Palisade (LX2.V3) - Sales Walkaround eLearning Module" at bounding box center [875, 357] width 320 height 13
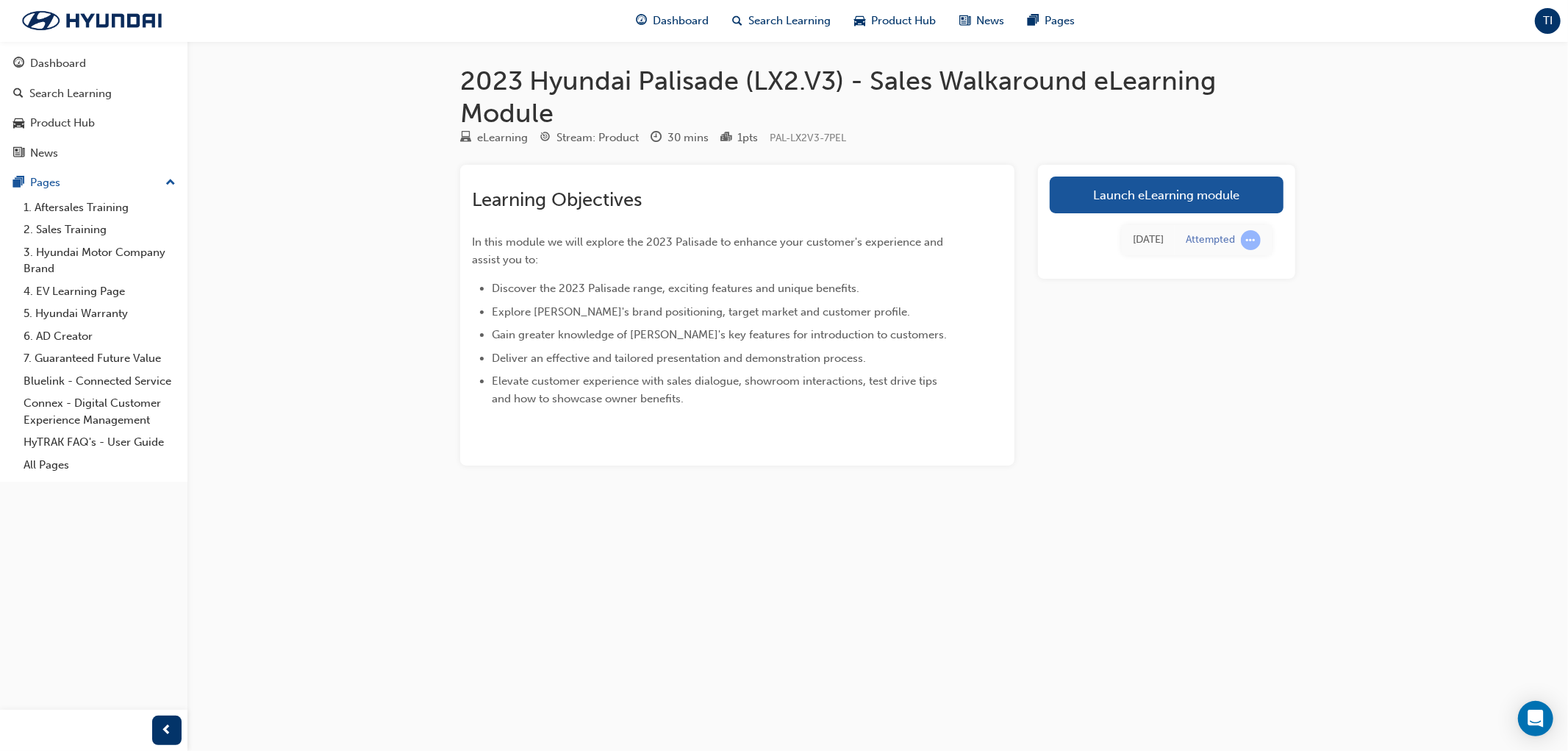
click at [1554, 20] on div "TI" at bounding box center [1548, 20] width 26 height 26
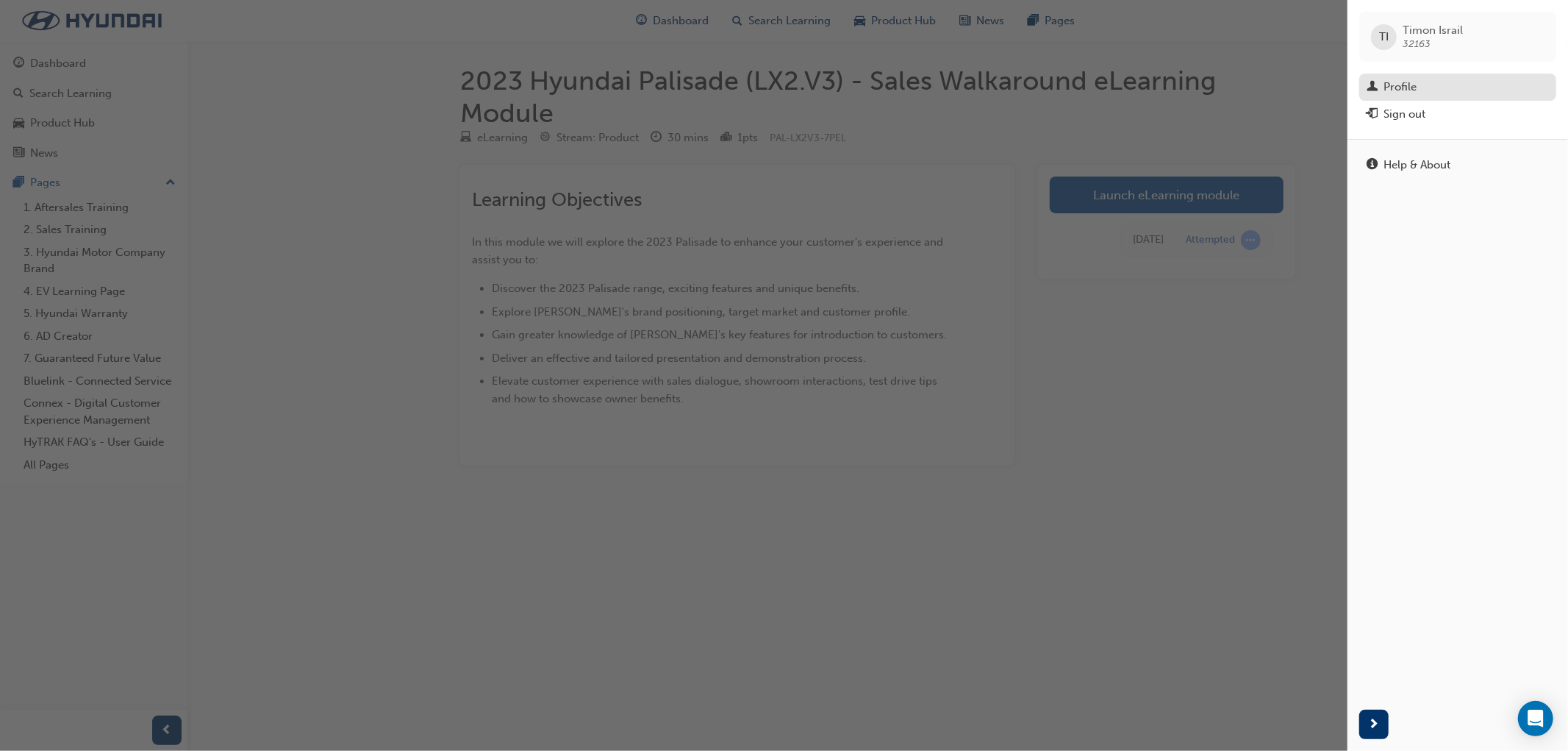
click at [1406, 82] on div "Profile" at bounding box center [1400, 87] width 33 height 17
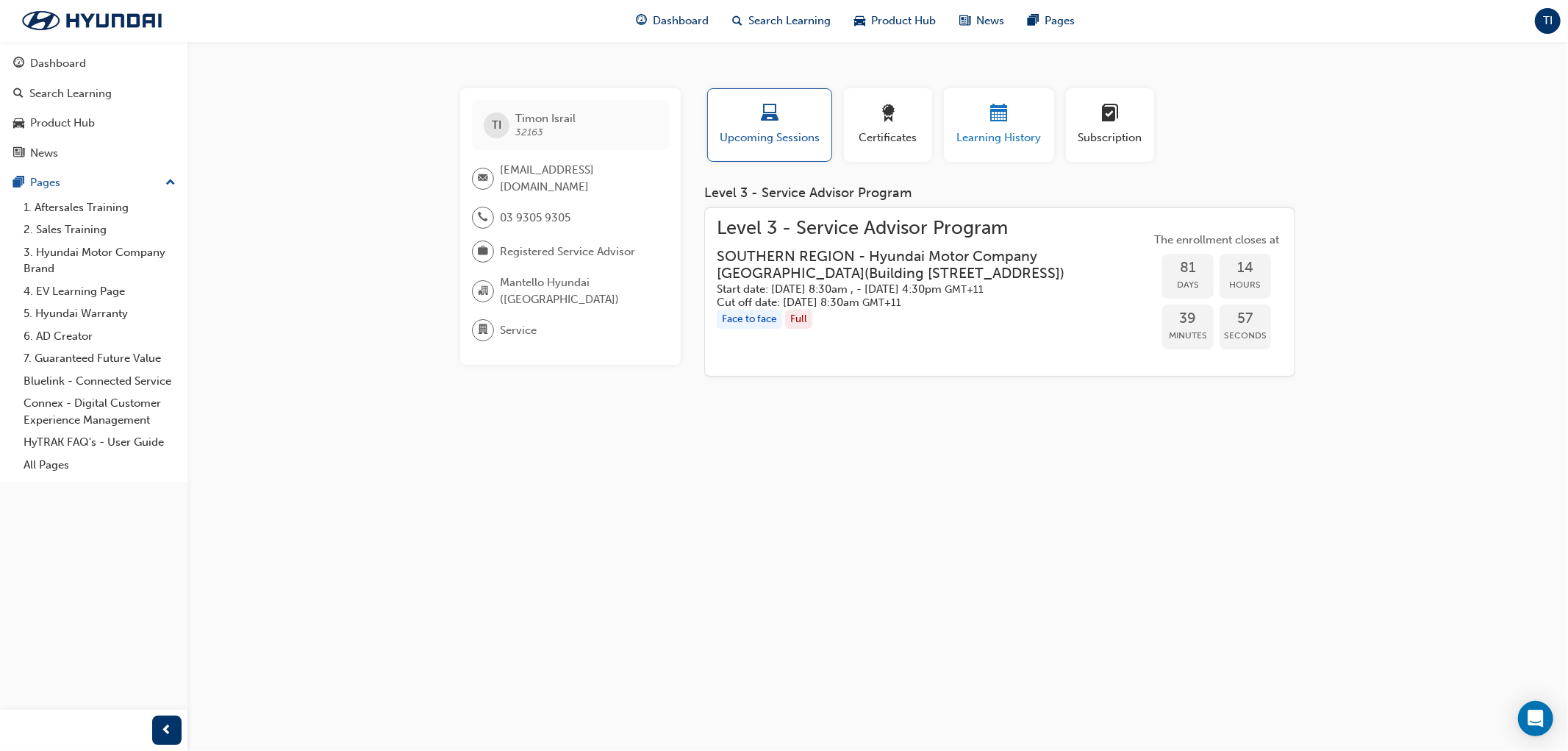
click at [1022, 118] on div "button" at bounding box center [999, 116] width 88 height 23
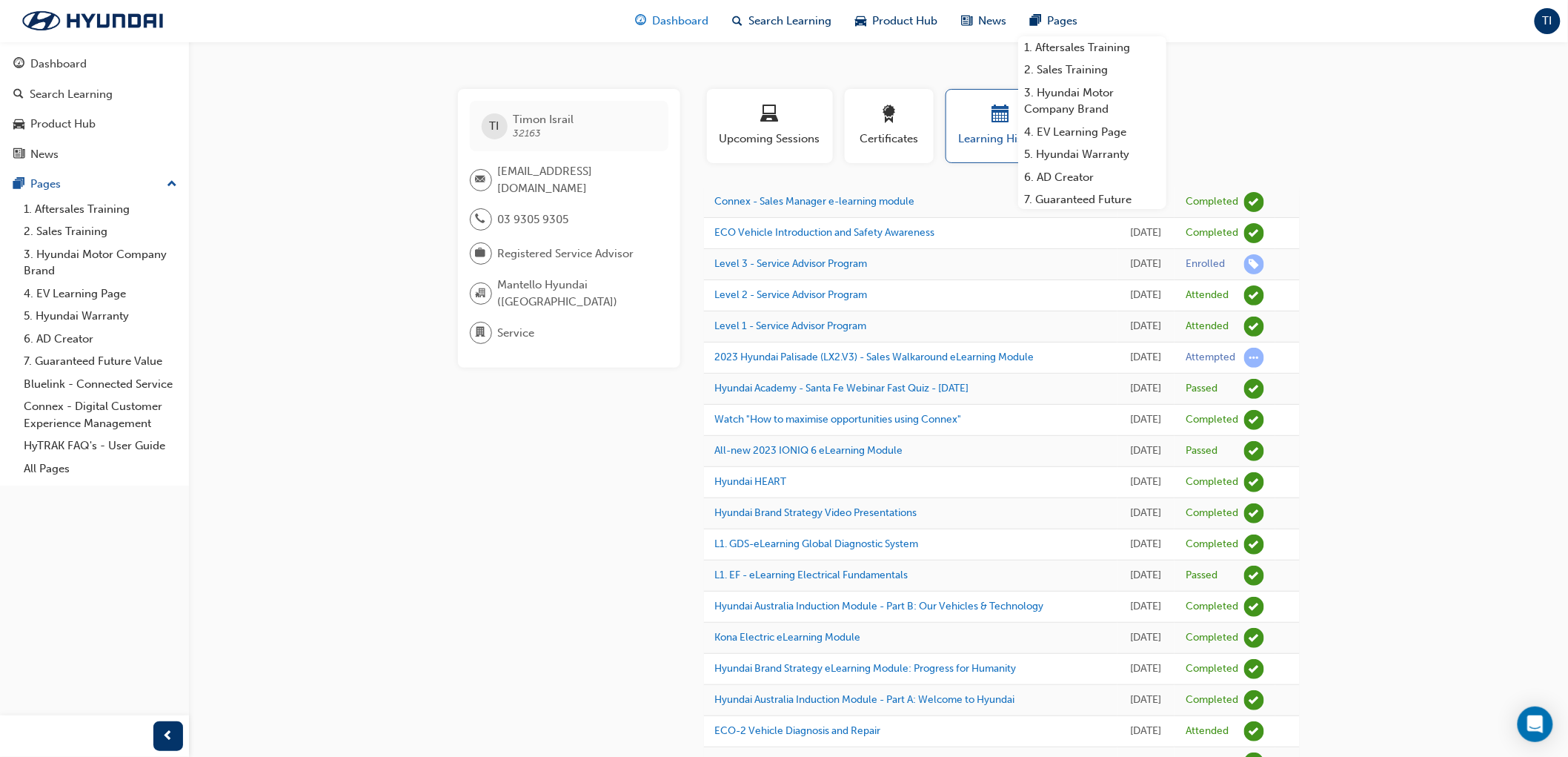
click at [680, 15] on span "Dashboard" at bounding box center [680, 21] width 56 height 17
